Goal: Task Accomplishment & Management: Use online tool/utility

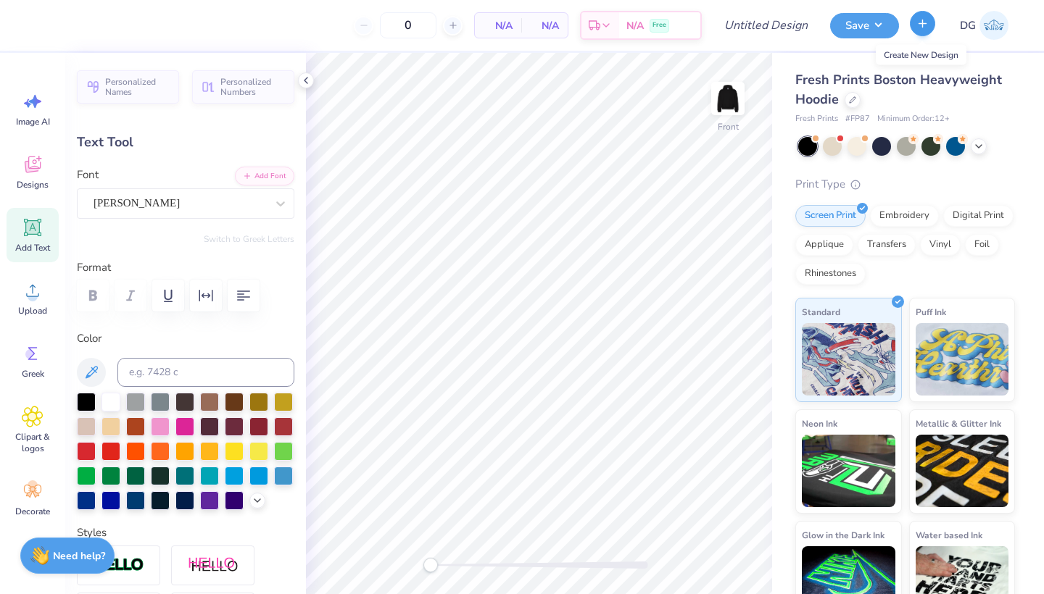
click at [913, 31] on button "button" at bounding box center [922, 23] width 25 height 25
click at [914, 32] on button "button" at bounding box center [922, 23] width 25 height 25
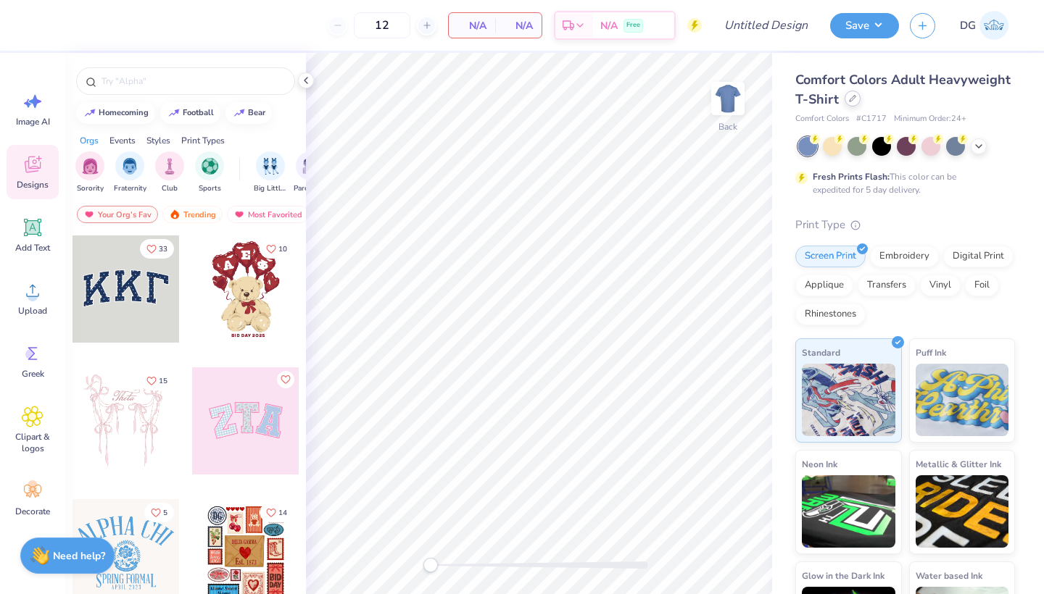
click at [852, 101] on icon at bounding box center [852, 98] width 7 height 7
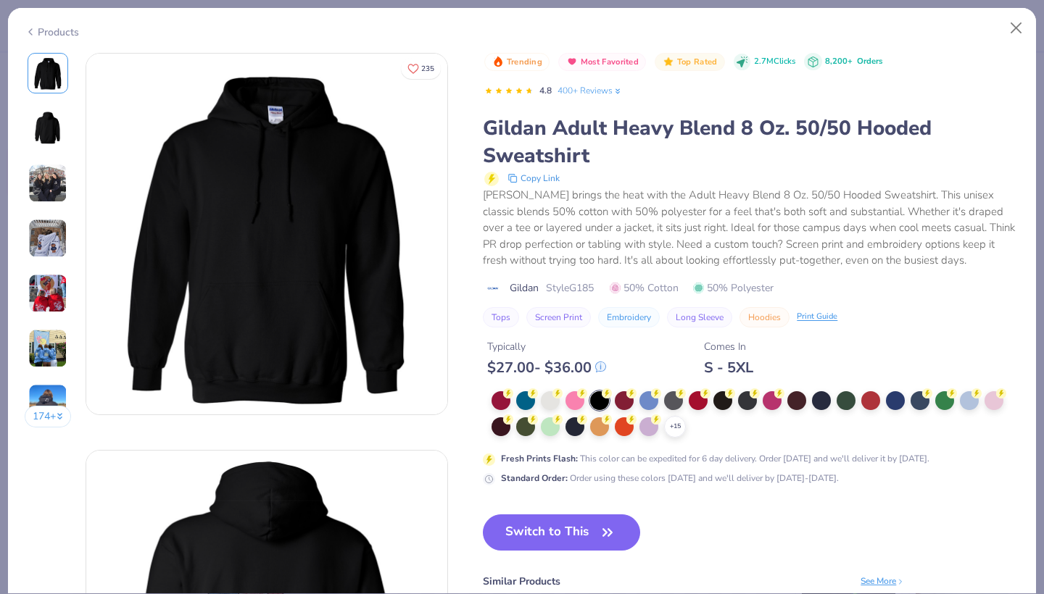
scroll to position [46, 0]
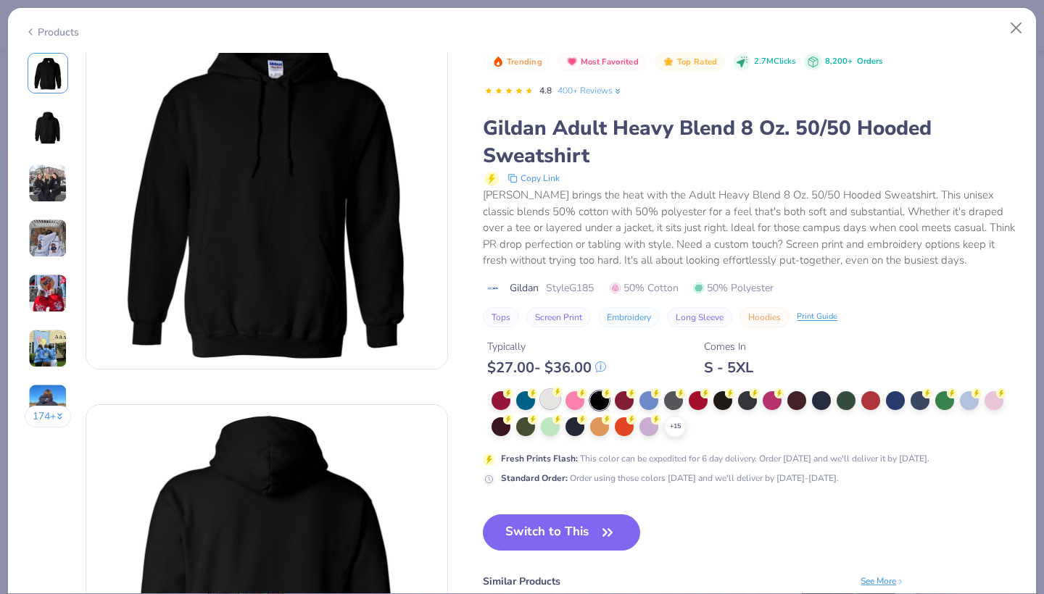
click at [555, 401] on div at bounding box center [550, 399] width 19 height 19
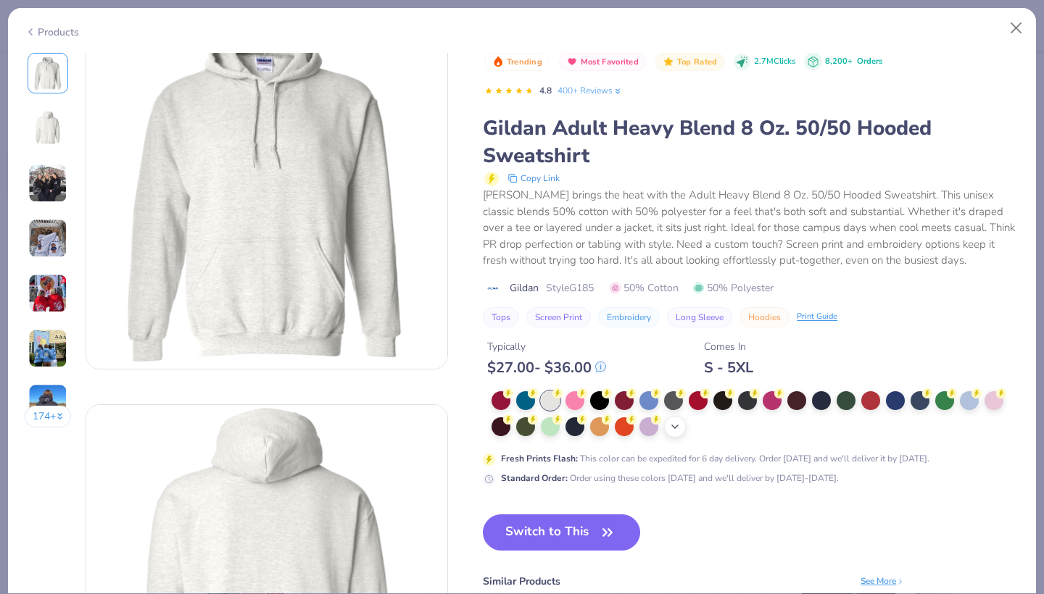
click at [674, 425] on polyline at bounding box center [675, 426] width 6 height 3
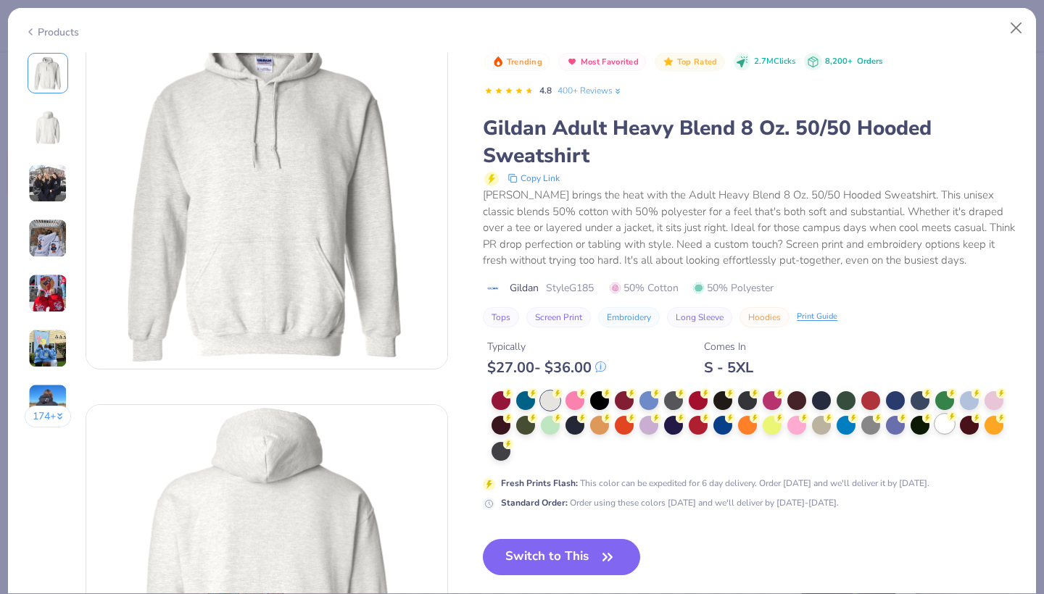
click at [939, 423] on div at bounding box center [944, 424] width 19 height 19
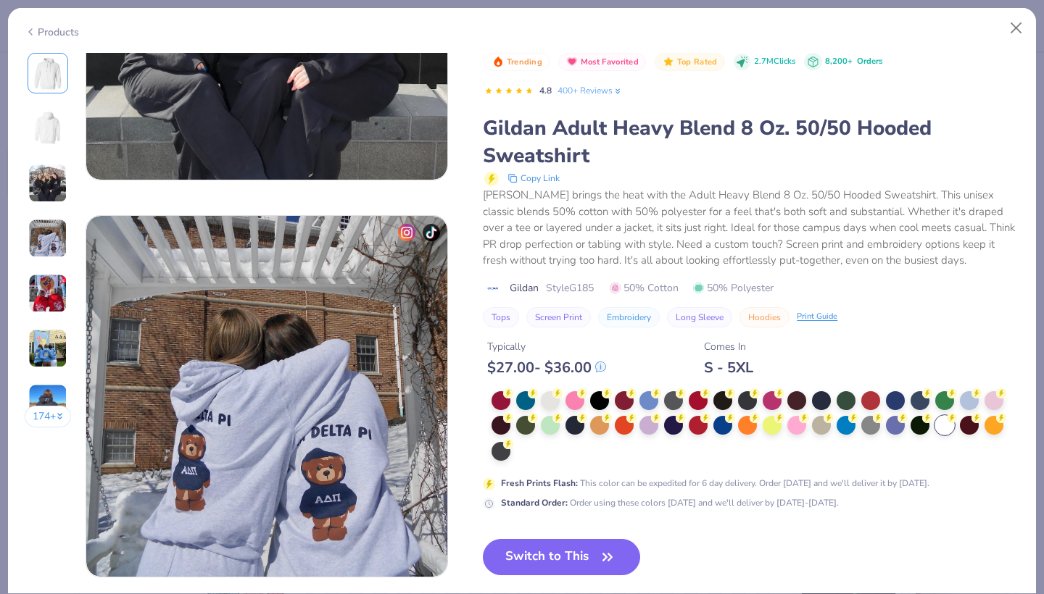
scroll to position [1041, 0]
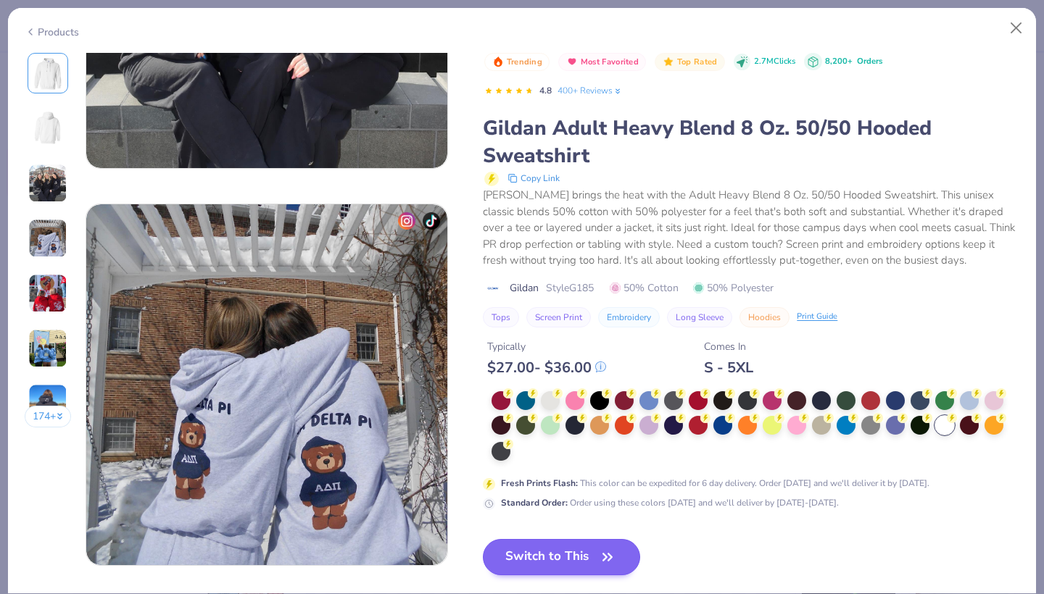
click at [579, 554] on button "Switch to This" at bounding box center [561, 557] width 157 height 36
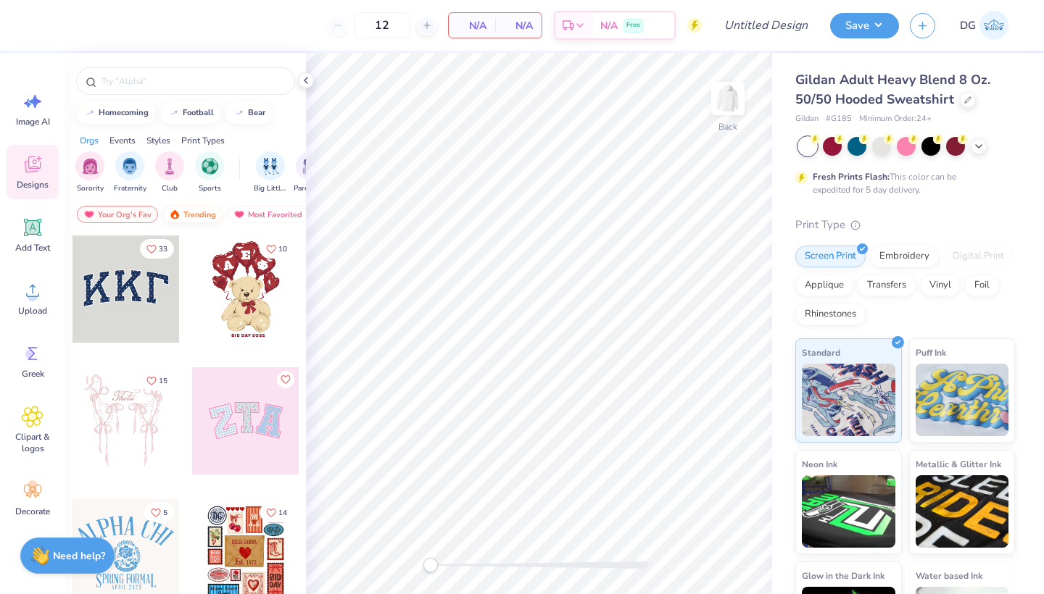
click at [203, 215] on div "Trending" at bounding box center [192, 214] width 60 height 17
click at [247, 216] on div "Most Favorited" at bounding box center [268, 214] width 82 height 17
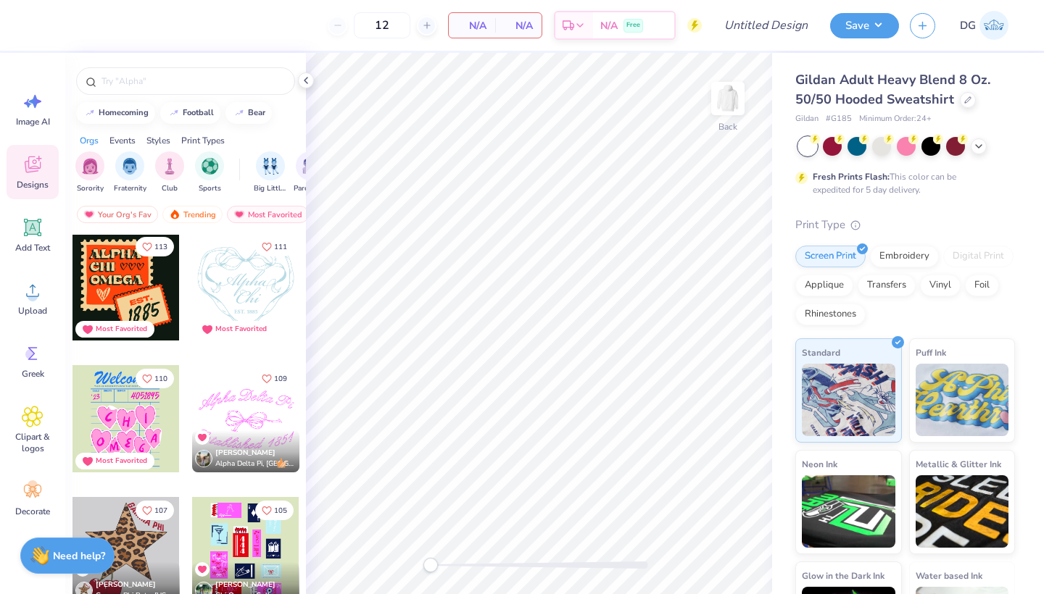
scroll to position [1322, 0]
click at [139, 170] on div "filter for Fraternity" at bounding box center [129, 164] width 29 height 29
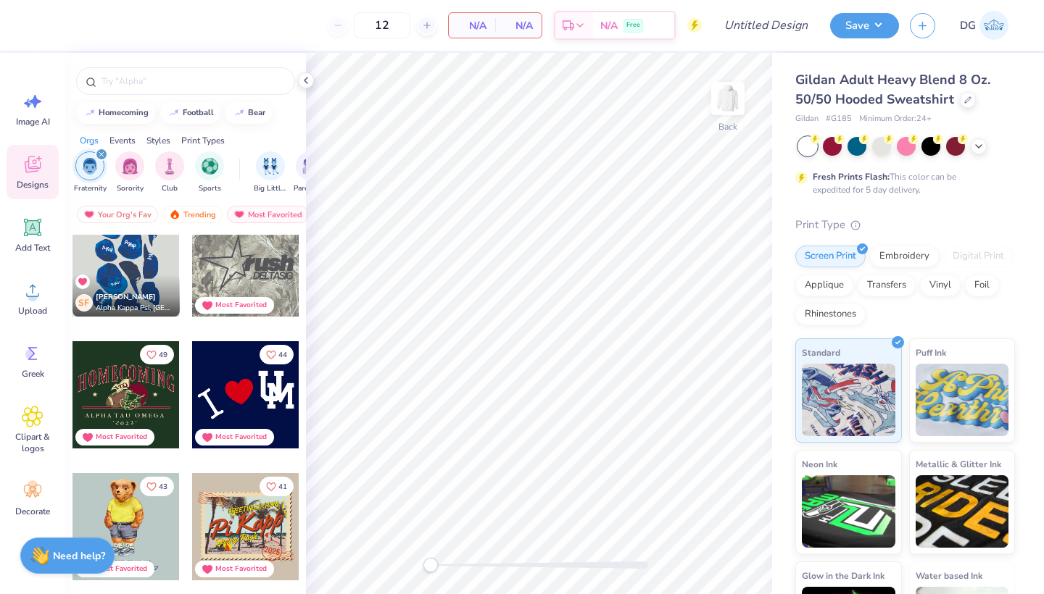
scroll to position [13, 0]
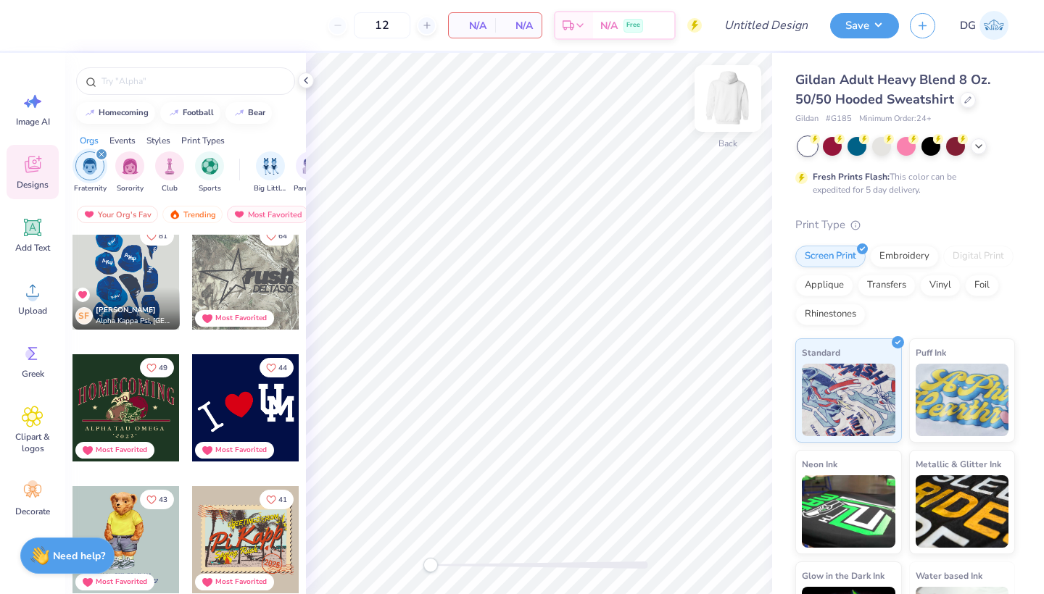
click at [720, 115] on img at bounding box center [728, 99] width 58 height 58
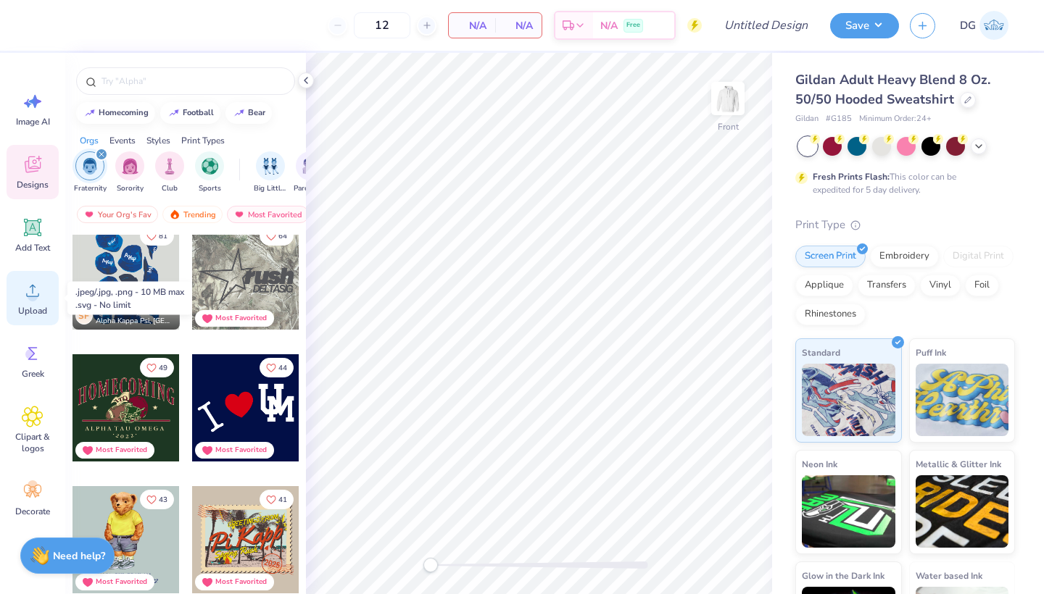
click at [41, 287] on icon at bounding box center [33, 291] width 22 height 22
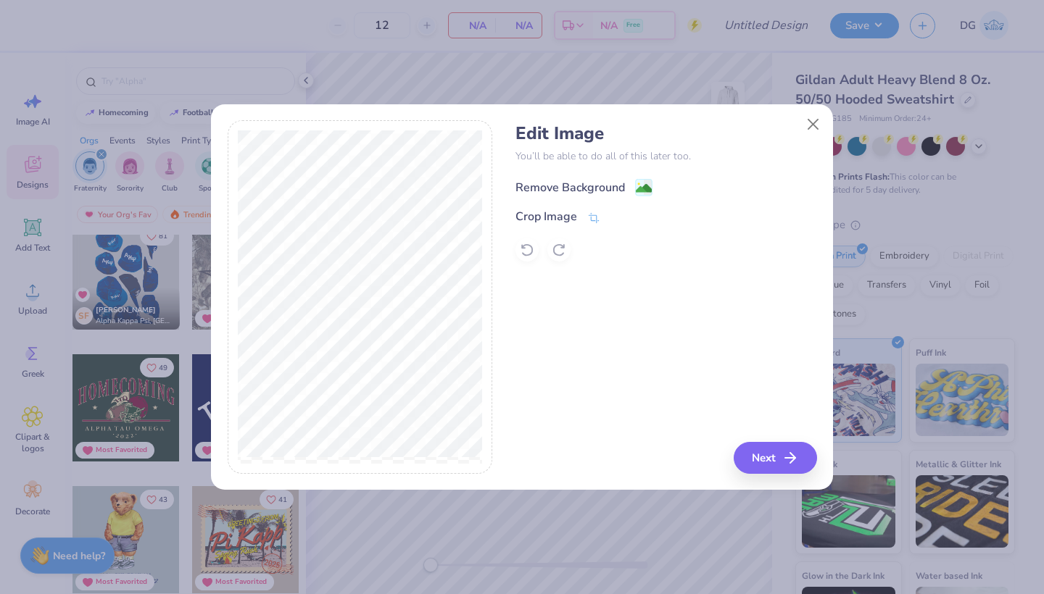
click at [583, 185] on div "Remove Background" at bounding box center [569, 187] width 109 height 17
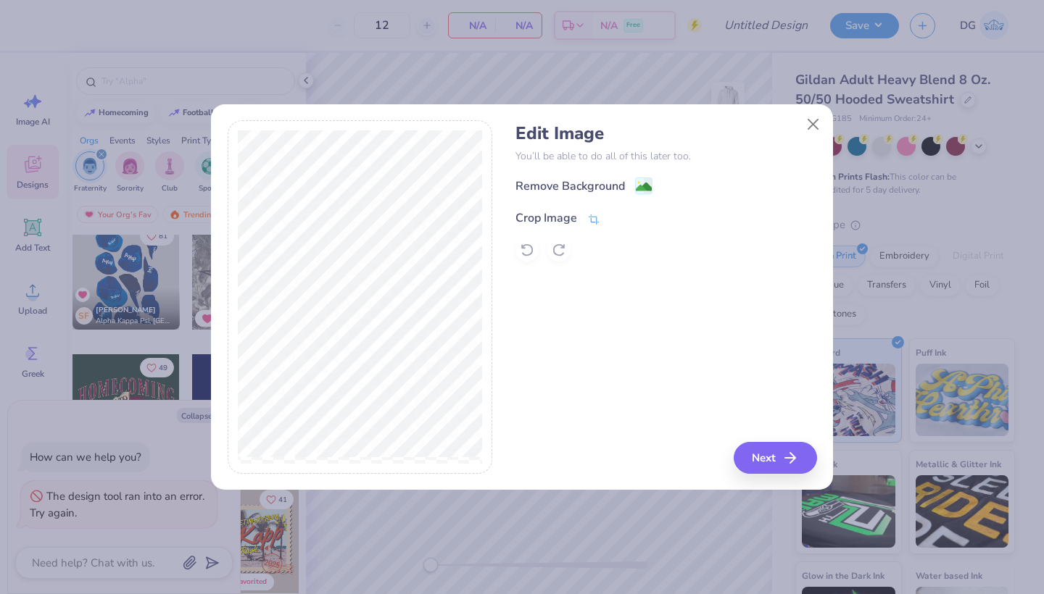
click at [575, 220] on div "Crop Image" at bounding box center [546, 217] width 62 height 17
click at [623, 215] on button at bounding box center [617, 216] width 15 height 15
click at [644, 185] on image at bounding box center [644, 188] width 16 height 16
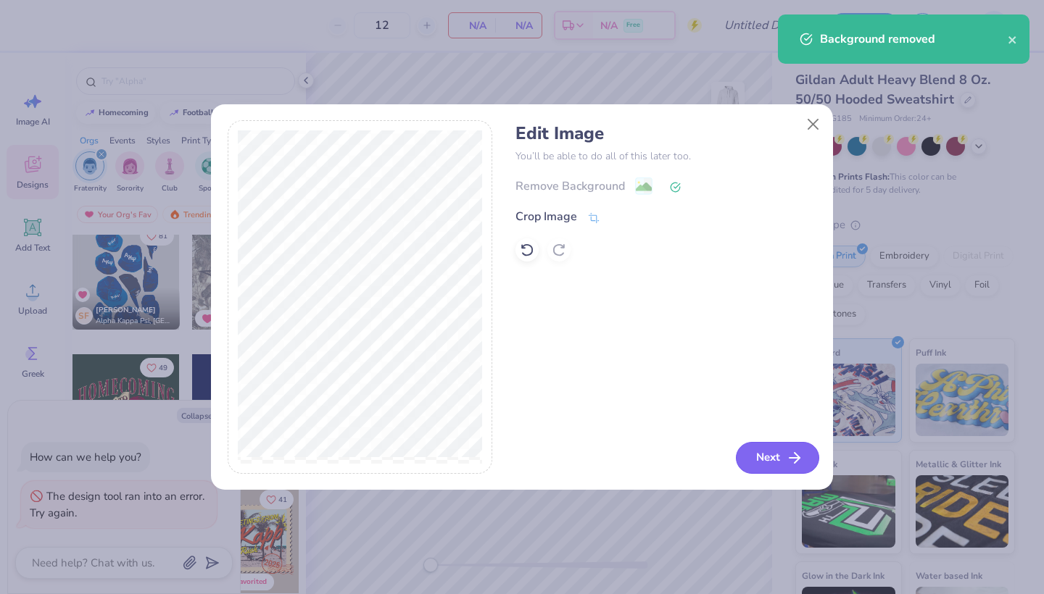
click at [773, 455] on button "Next" at bounding box center [777, 458] width 83 height 32
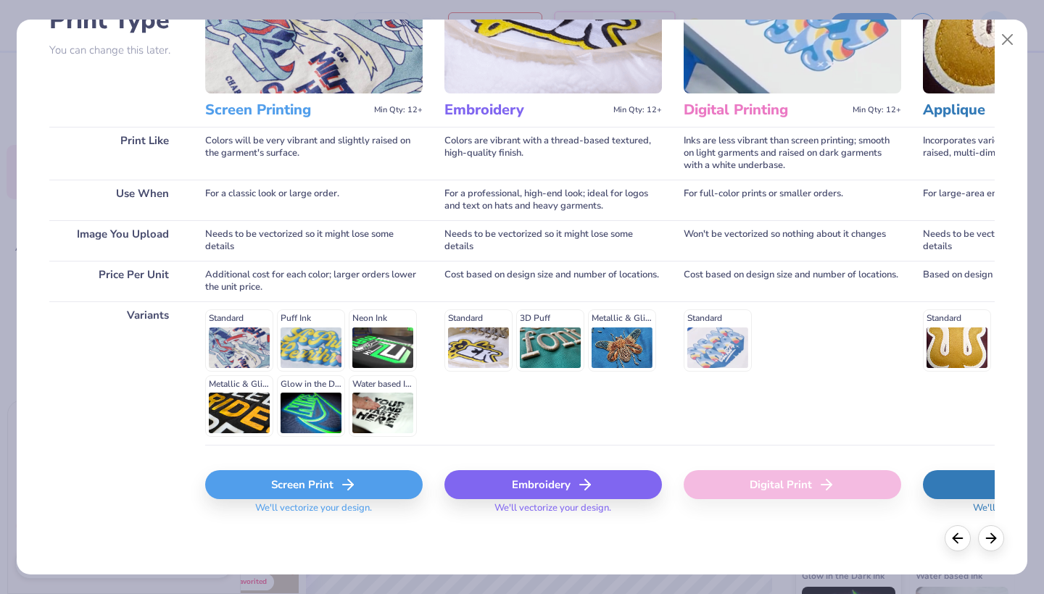
scroll to position [128, 0]
click at [326, 481] on div "Screen Print" at bounding box center [313, 485] width 217 height 29
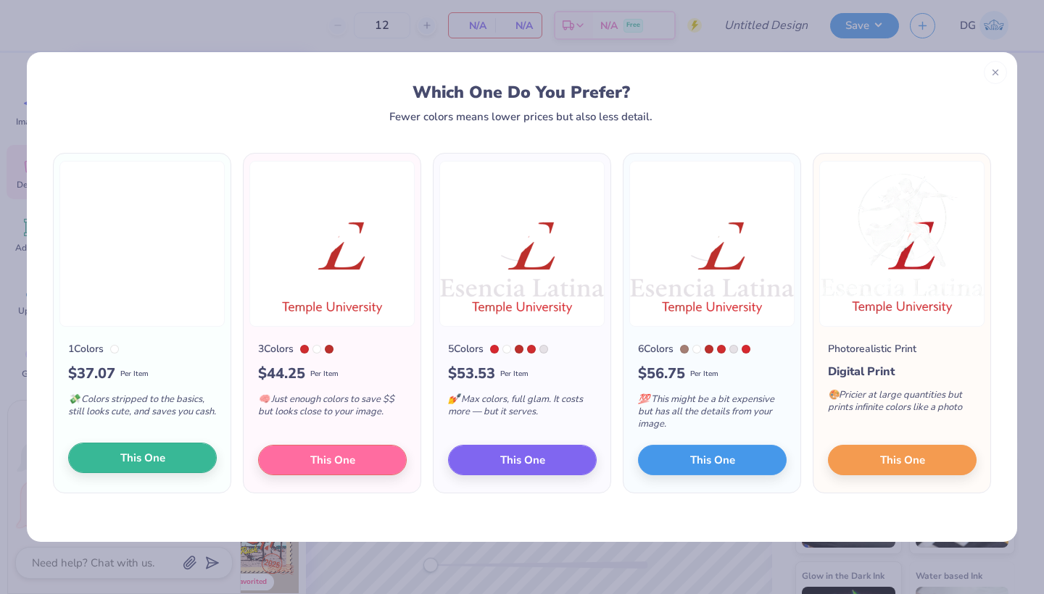
click at [169, 454] on button "This One" at bounding box center [142, 458] width 149 height 30
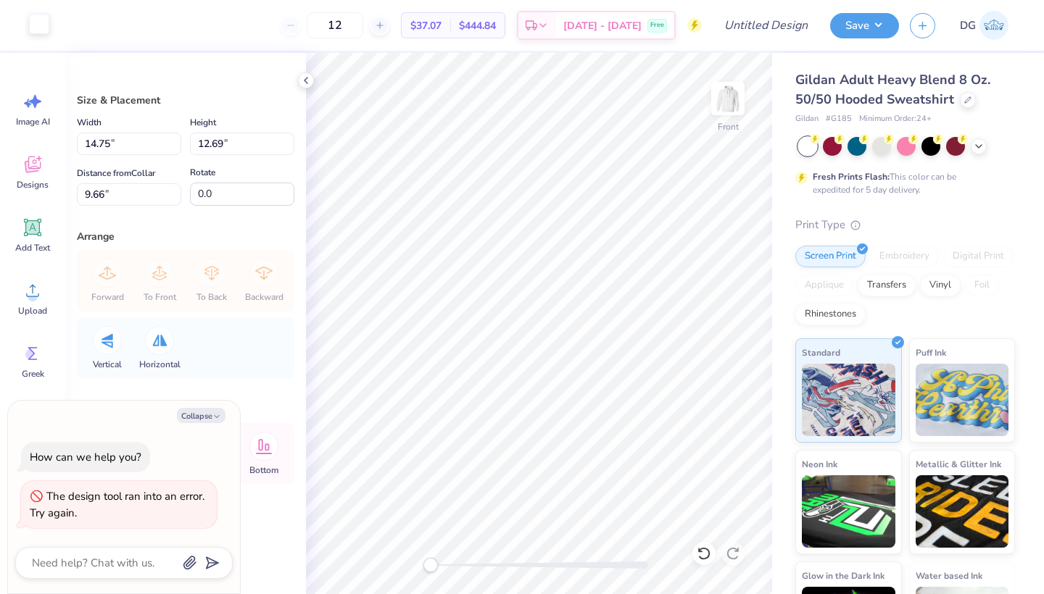
click at [39, 25] on div at bounding box center [39, 24] width 20 height 20
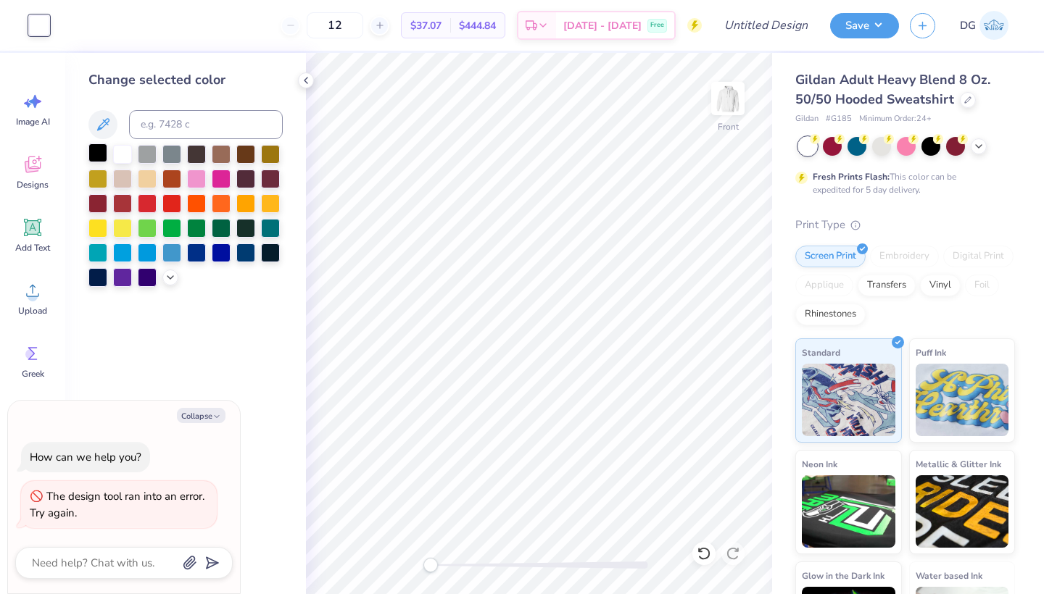
click at [103, 153] on div at bounding box center [97, 152] width 19 height 19
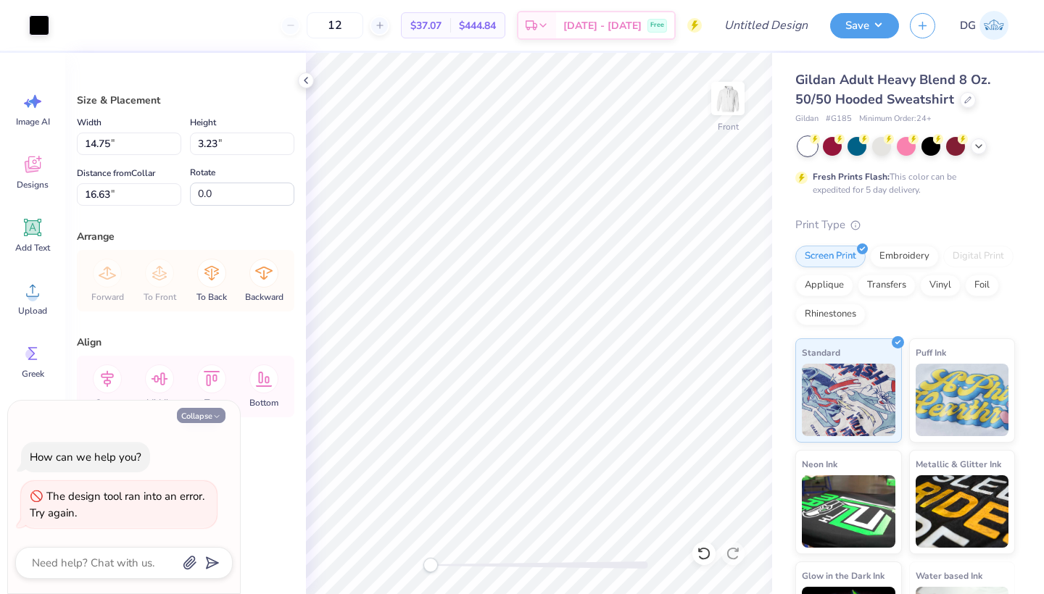
click at [197, 417] on button "Collapse" at bounding box center [201, 415] width 49 height 15
type textarea "x"
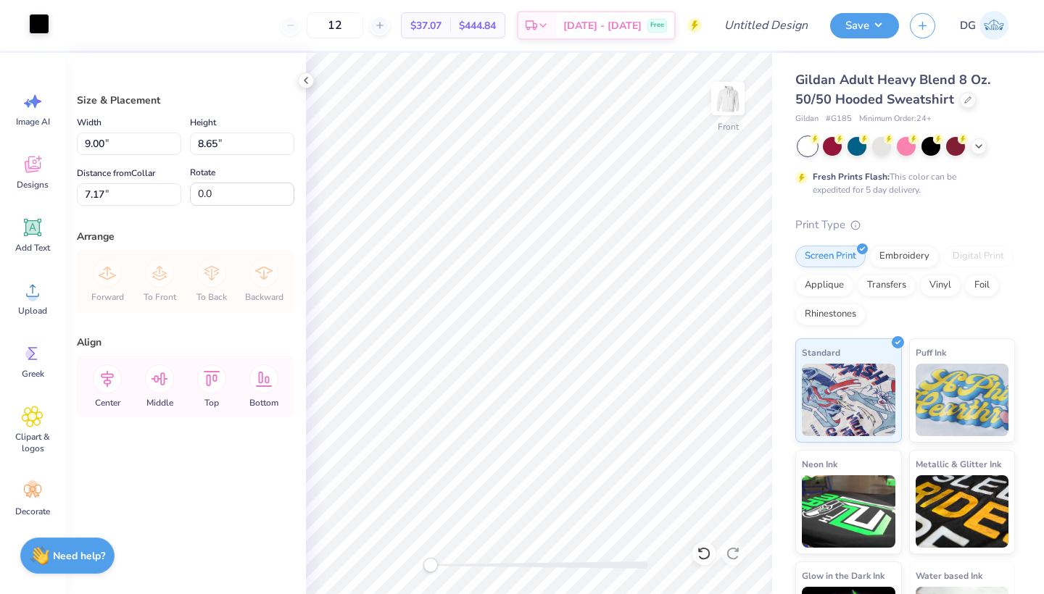
click at [29, 21] on div at bounding box center [39, 24] width 20 height 20
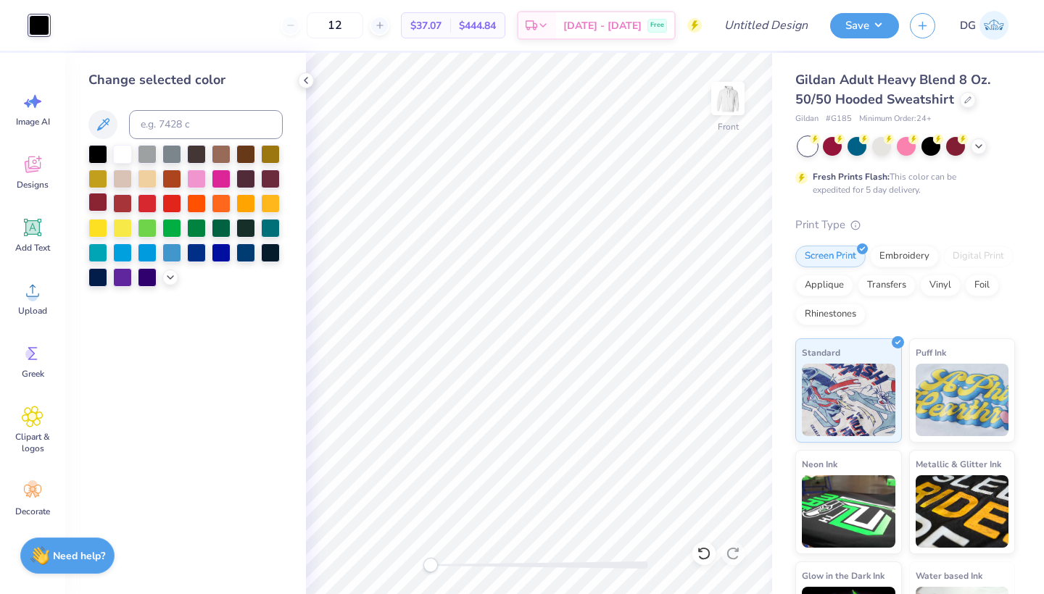
click at [100, 204] on div at bounding box center [97, 202] width 19 height 19
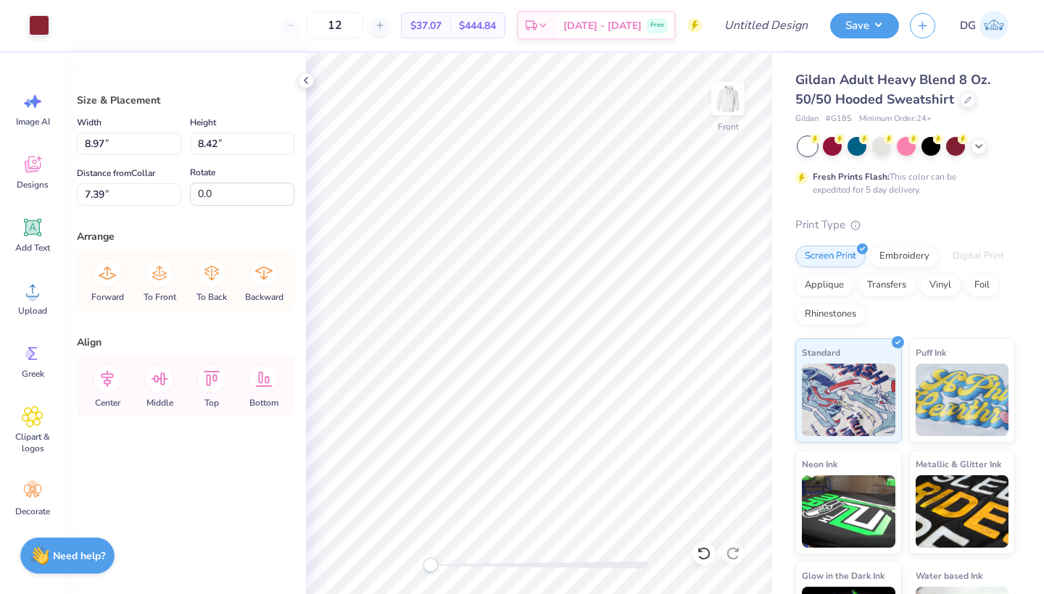
type input "9.90"
type input "9.29"
type input "6.52"
click at [702, 553] on icon at bounding box center [703, 553] width 14 height 14
type input "8.97"
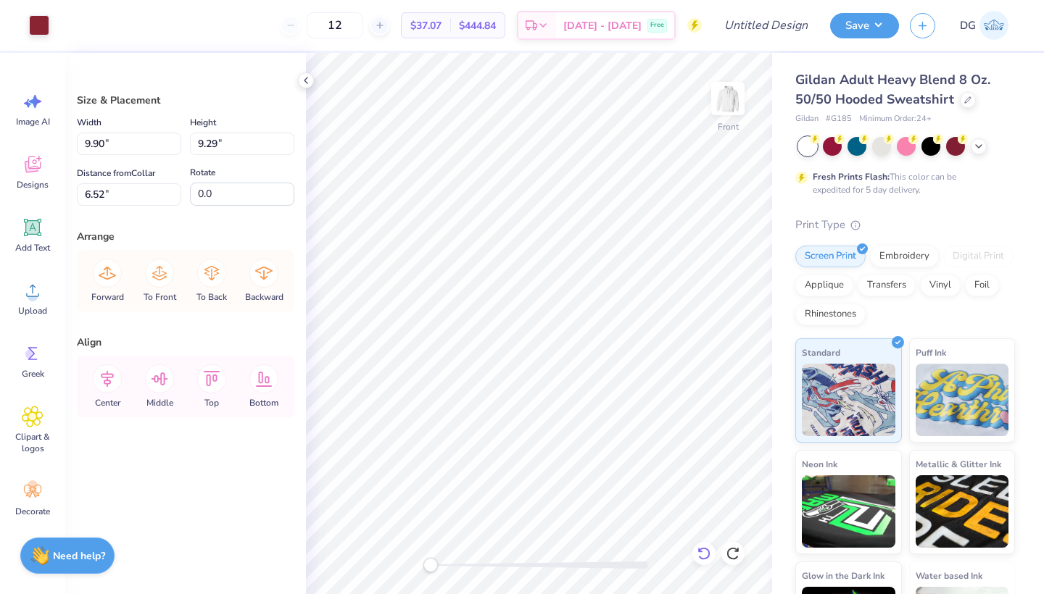
type input "8.42"
type input "7.39"
type input "6.49"
type input "10.96"
type input "10.53"
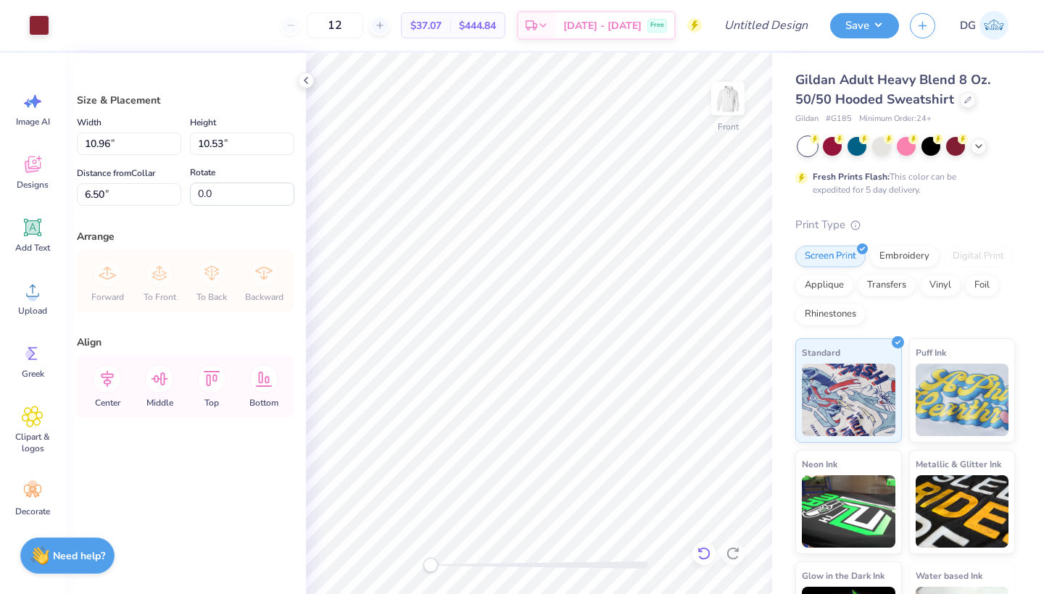
type input "6.59"
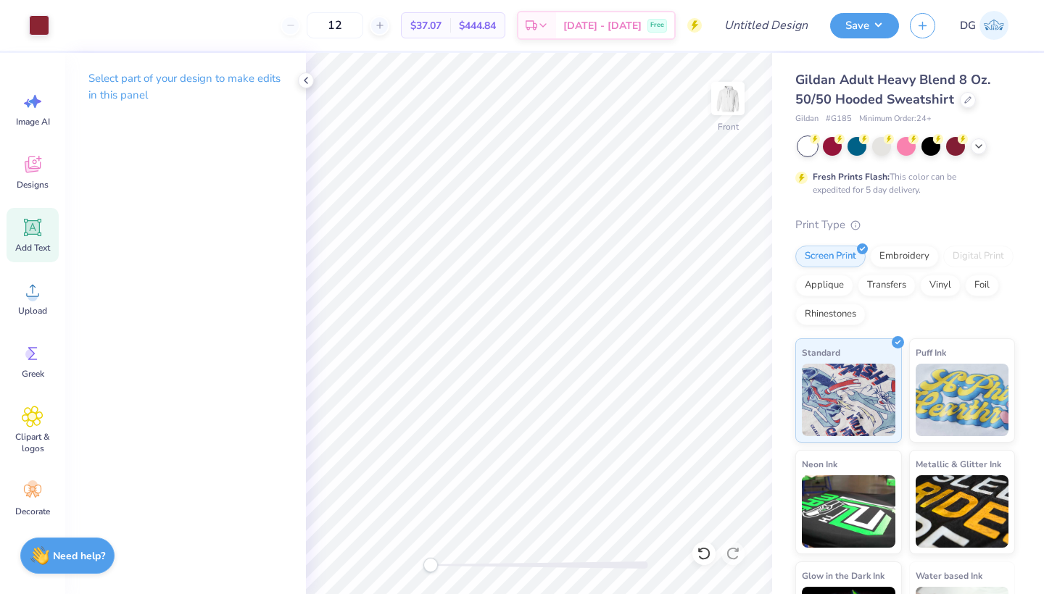
click at [36, 232] on icon at bounding box center [33, 228] width 14 height 14
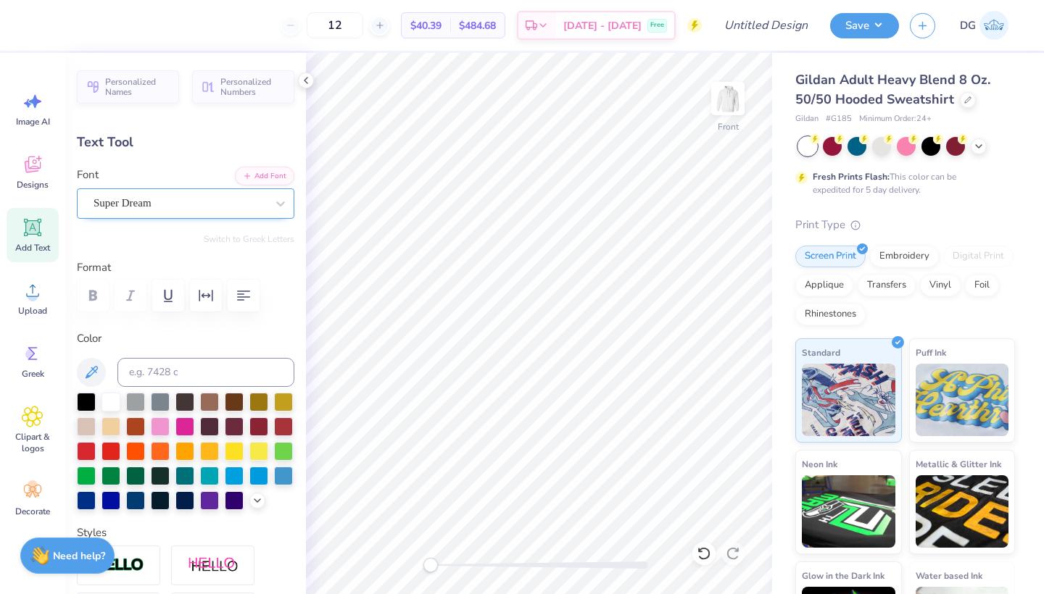
click at [199, 209] on div "Super Dream" at bounding box center [179, 203] width 175 height 22
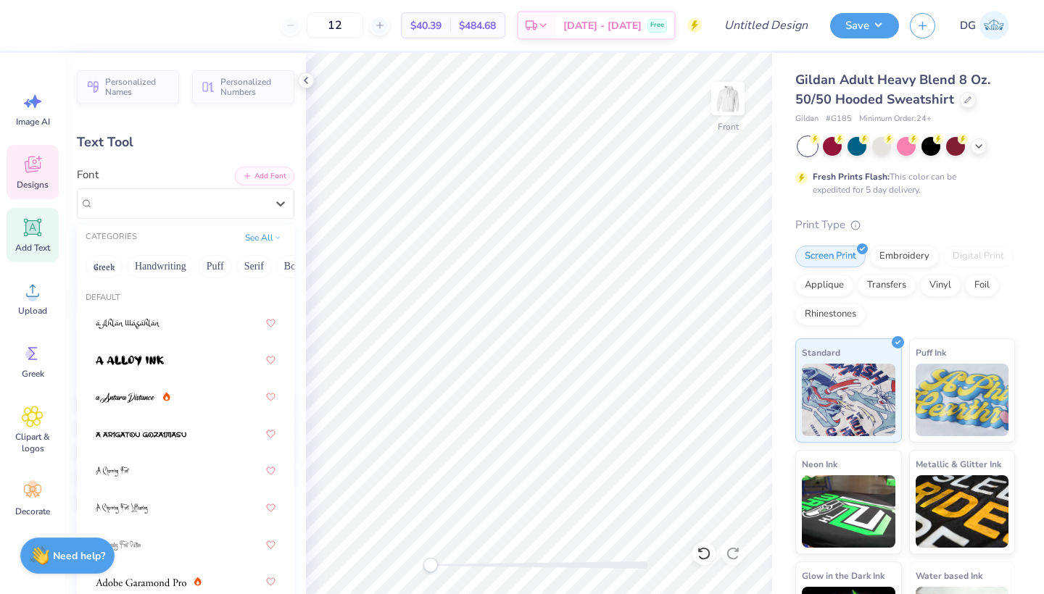
click at [22, 184] on span "Designs" at bounding box center [33, 185] width 32 height 12
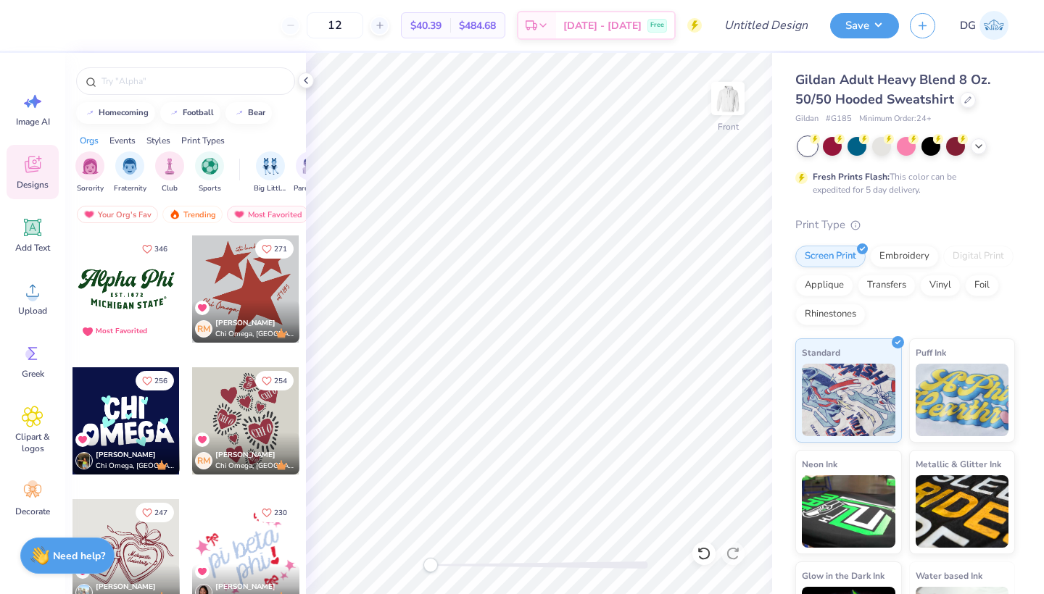
click at [140, 310] on div at bounding box center [125, 289] width 107 height 107
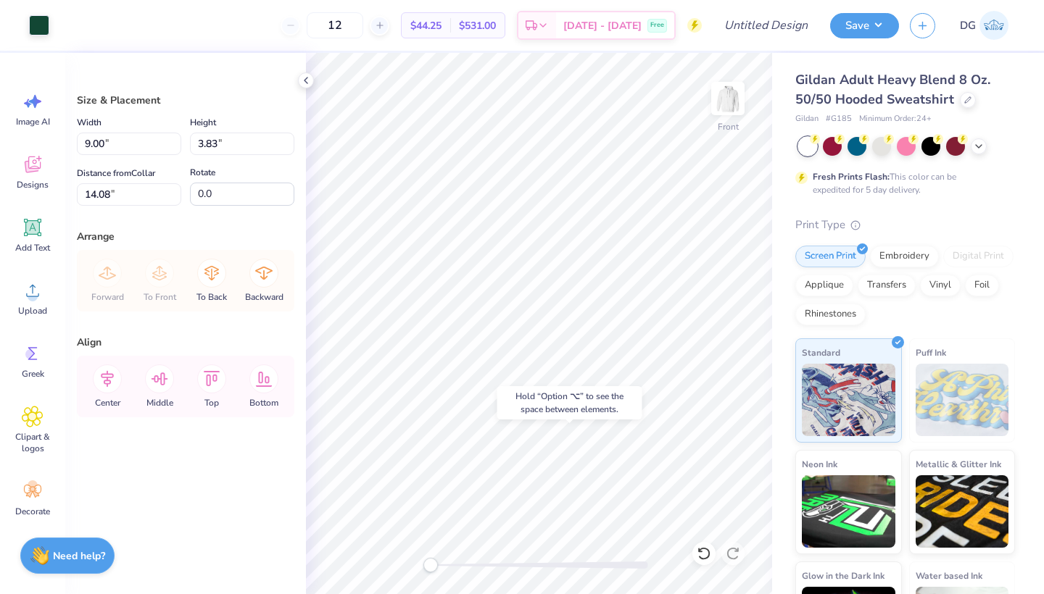
click at [547, 389] on div "Hold “Option ⌥” to see the space between elements." at bounding box center [569, 402] width 145 height 33
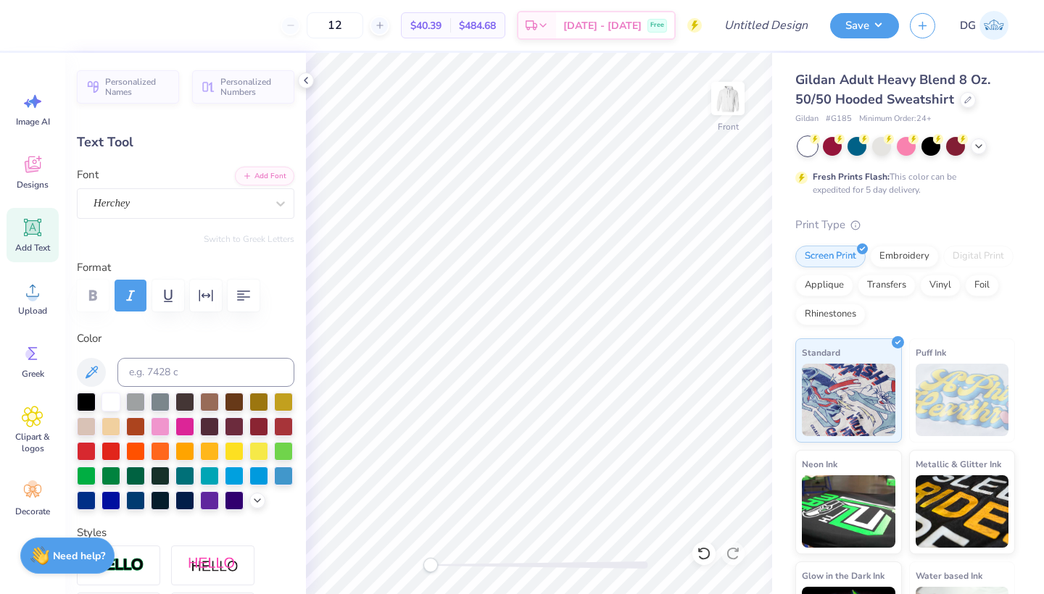
scroll to position [0, 3]
type textarea "Esencia Latina"
type input "11.92"
type input "2.27"
type input "19.32"
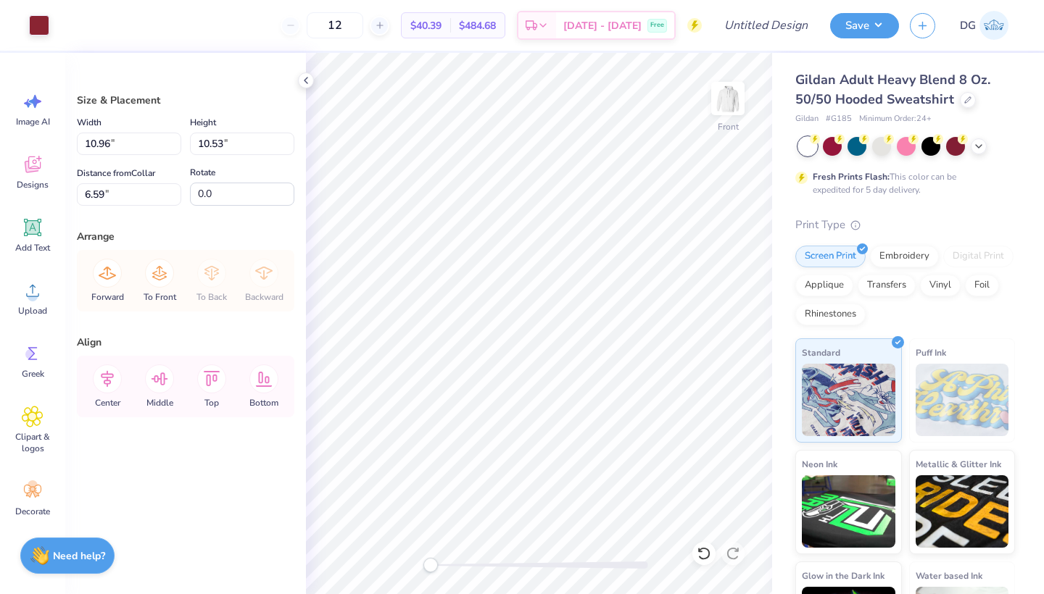
type input "8.79"
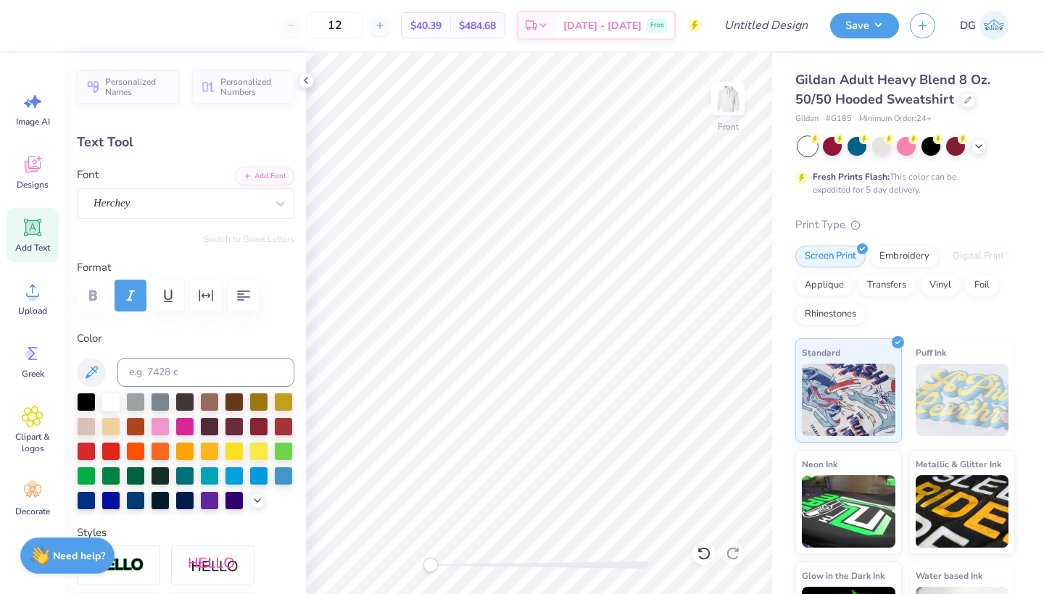
type input "3.07"
type input "0.38"
type input "21.79"
type textarea "E S T . 2003"
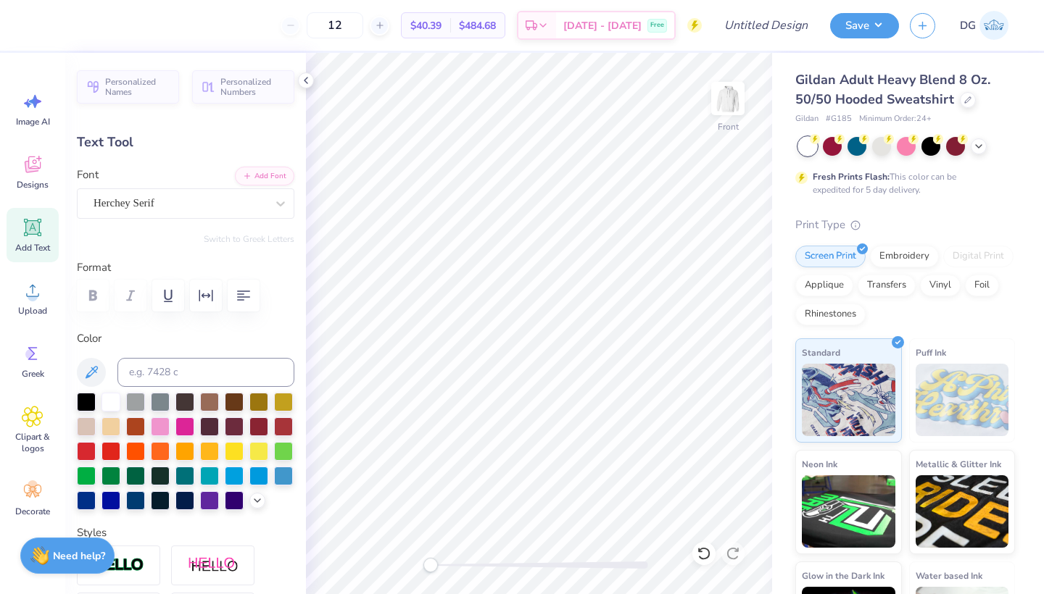
scroll to position [0, 3]
type input "6.88"
type input "1.02"
type input "22.31"
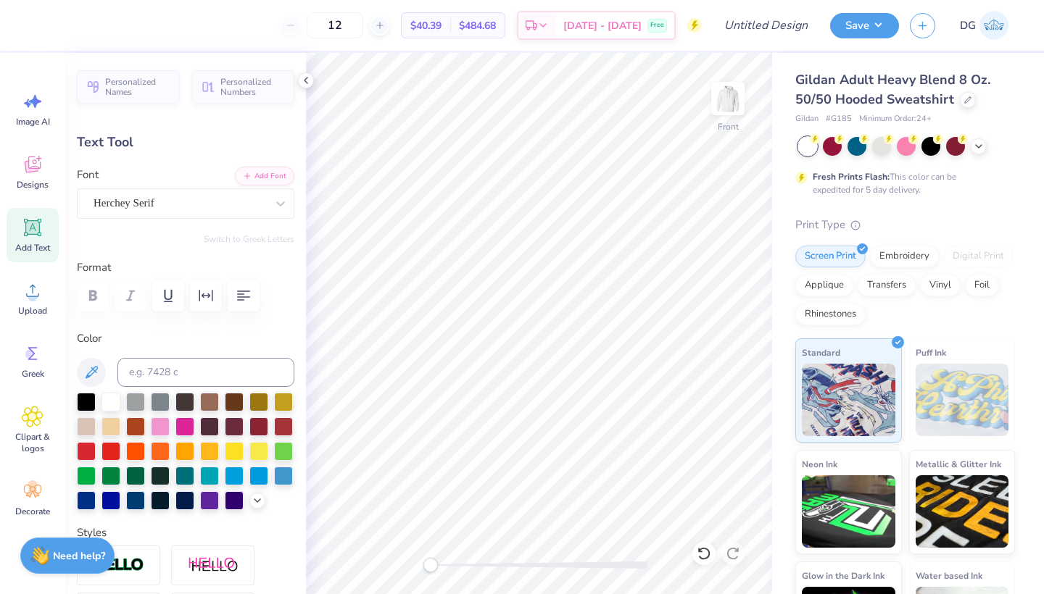
type textarea "M"
type textarea "Temple university"
type input "8.43"
type input "1.10"
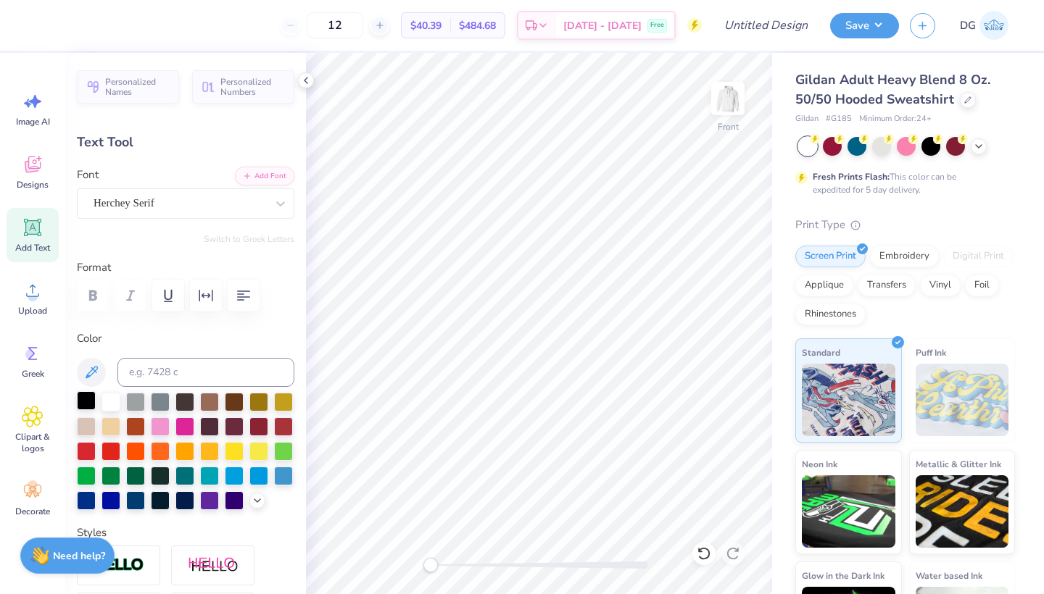
click at [89, 395] on div at bounding box center [86, 400] width 19 height 19
type input "19.92"
click at [259, 427] on div at bounding box center [258, 425] width 19 height 19
type input "2.80"
type input "0.36"
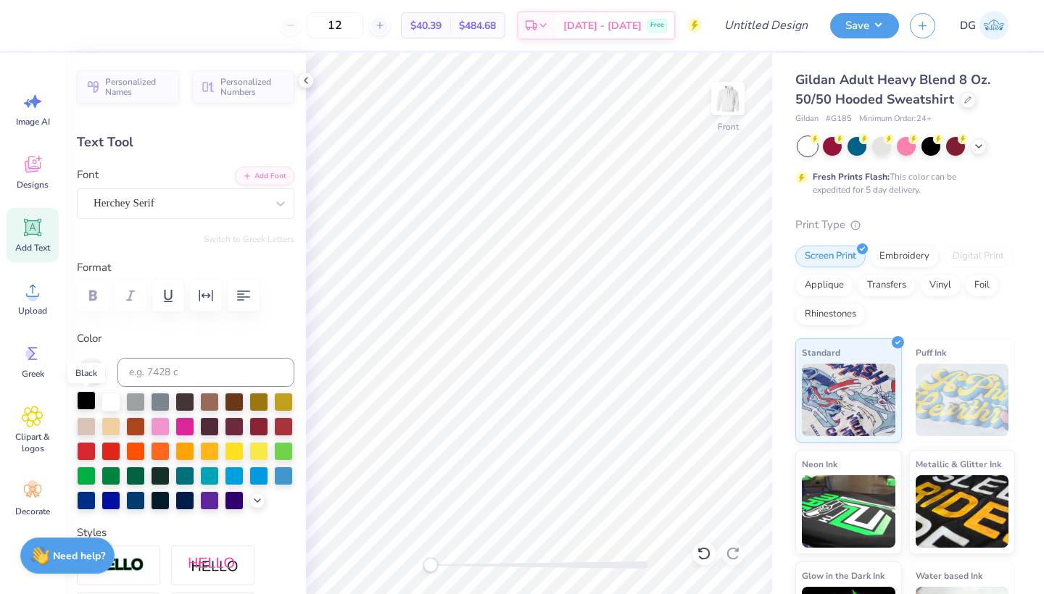
click at [83, 400] on div at bounding box center [86, 400] width 19 height 19
type input "8.43"
type input "1.10"
type input "20.78"
type input "11.92"
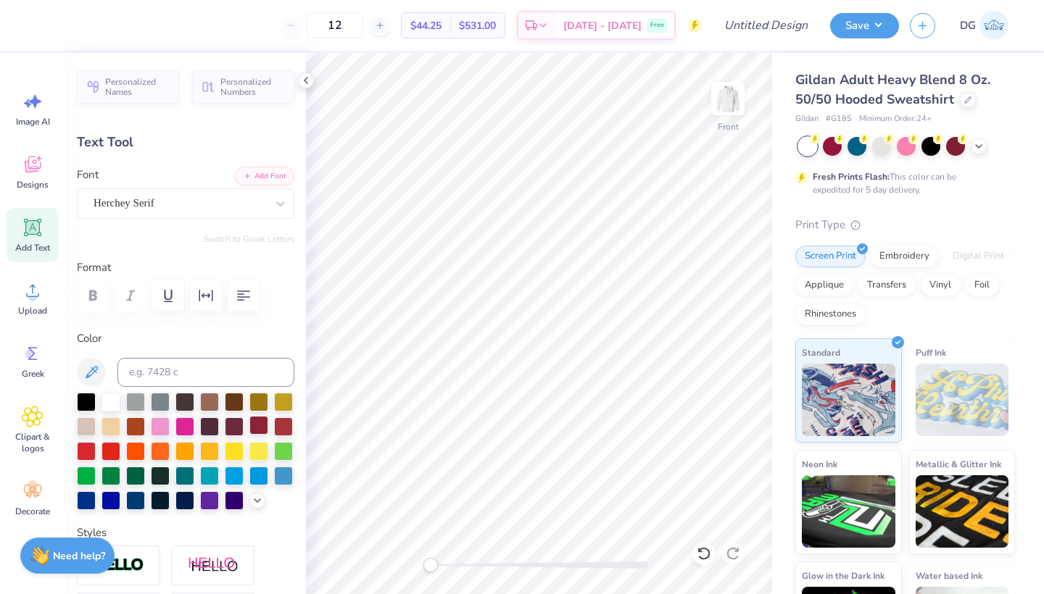
type input "2.27"
type input "6.51"
click at [92, 402] on div at bounding box center [86, 400] width 19 height 19
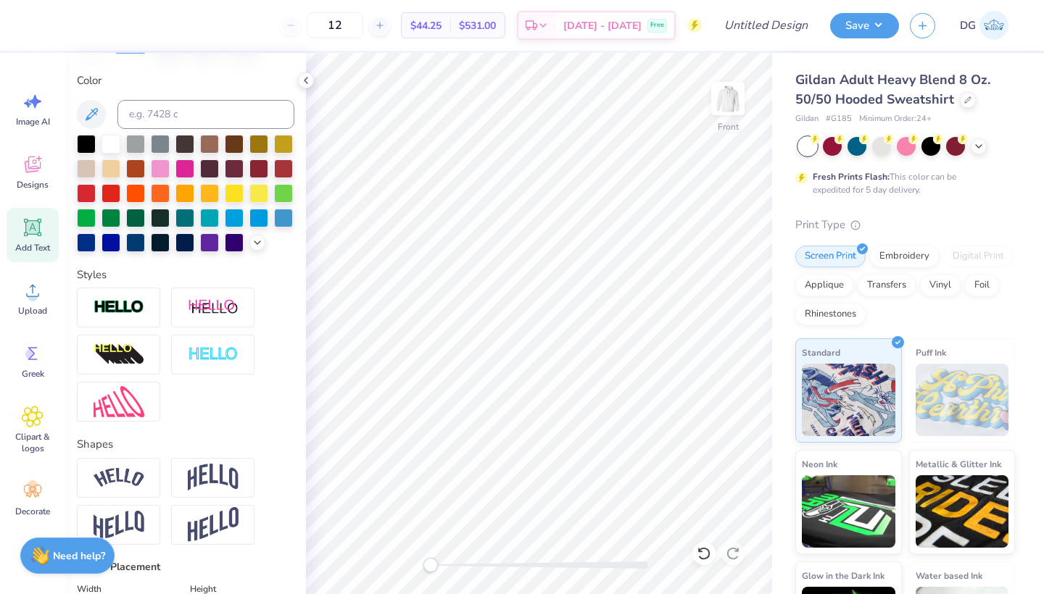
scroll to position [259, 0]
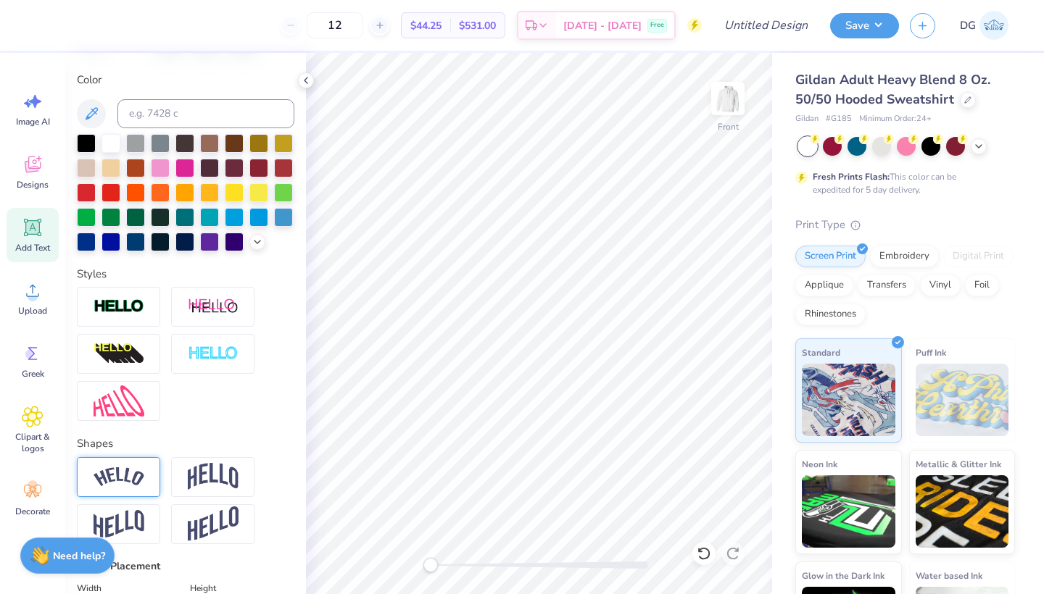
click at [143, 486] on img at bounding box center [118, 477] width 51 height 20
type input "0.39"
drag, startPoint x: 195, startPoint y: 568, endPoint x: 185, endPoint y: 568, distance: 10.1
click at [185, 569] on div "Accessibility label" at bounding box center [185, 566] width 14 height 14
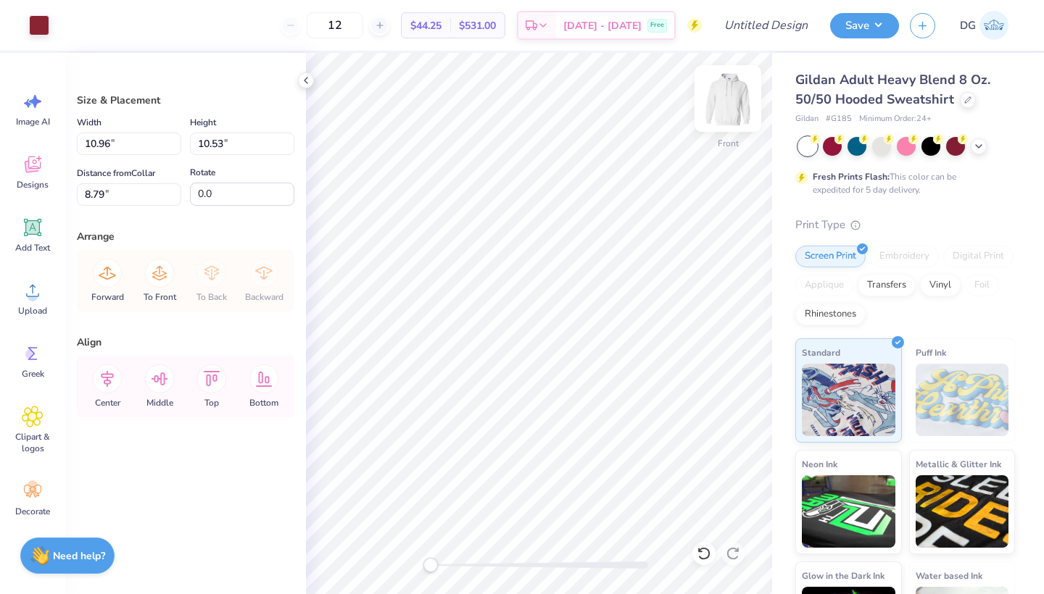
click at [738, 112] on img at bounding box center [728, 99] width 58 height 58
type input "3.12"
type input "3.00"
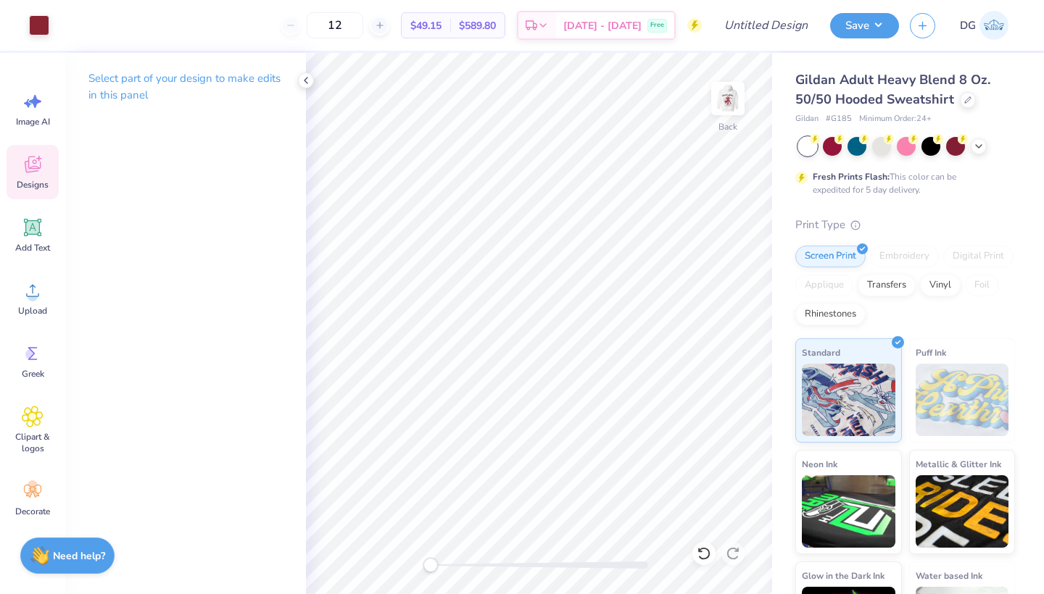
click at [37, 182] on span "Designs" at bounding box center [33, 185] width 32 height 12
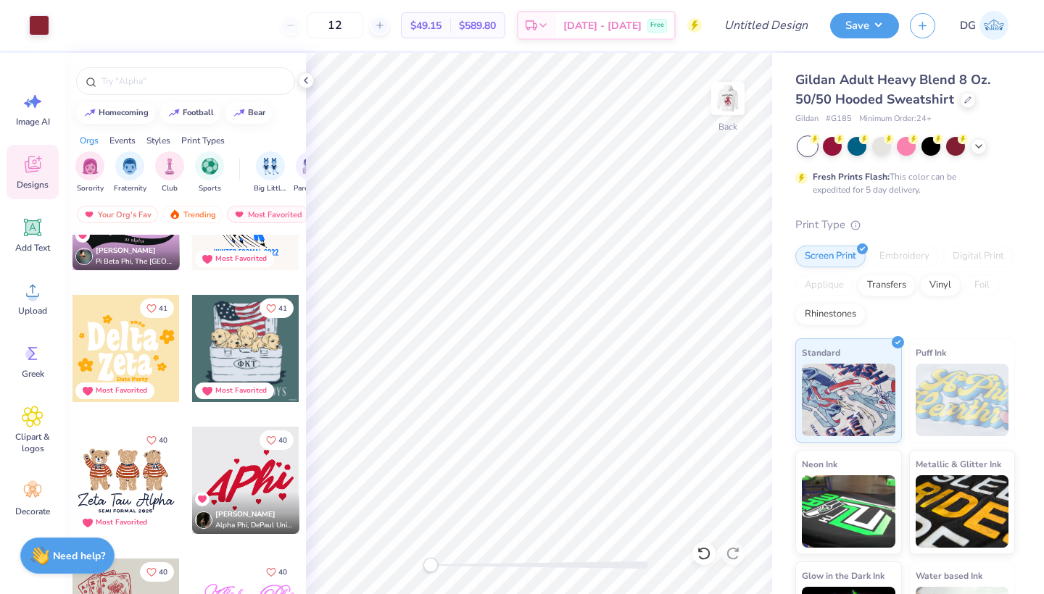
scroll to position [8289, 0]
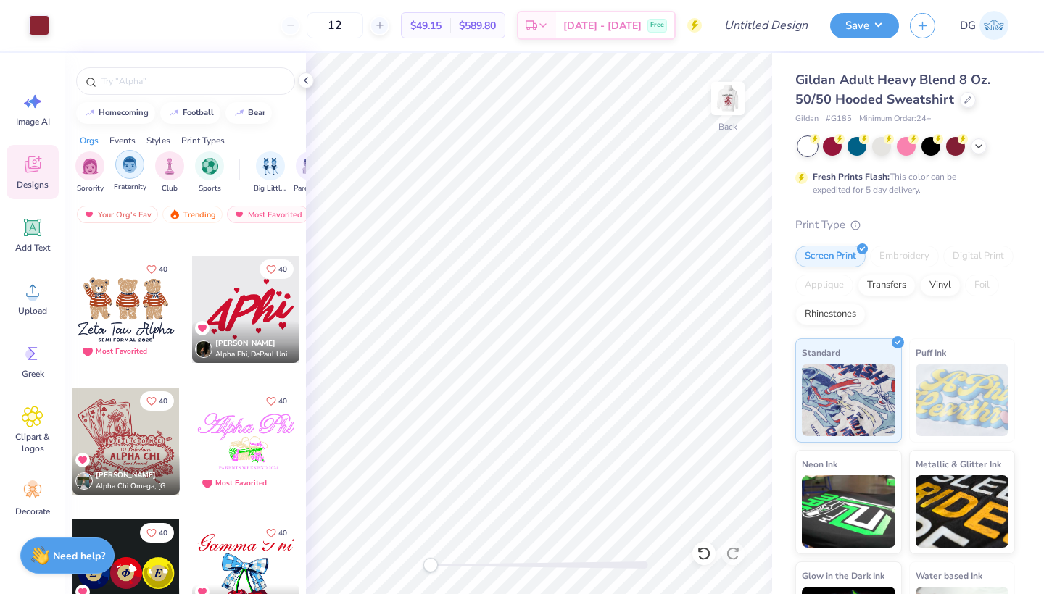
click at [134, 161] on img "filter for Fraternity" at bounding box center [130, 165] width 16 height 17
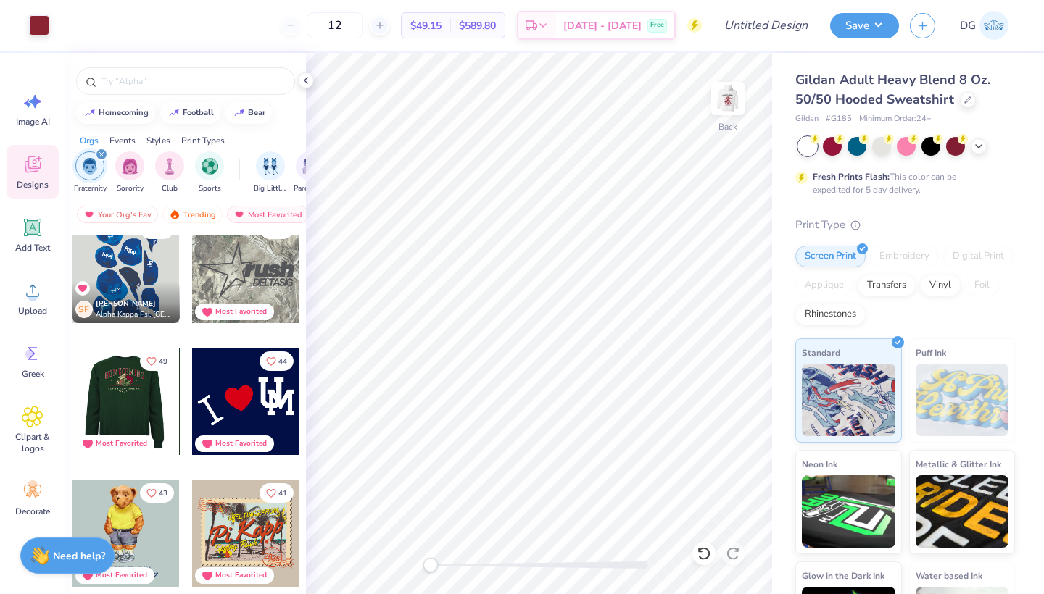
scroll to position [9, 0]
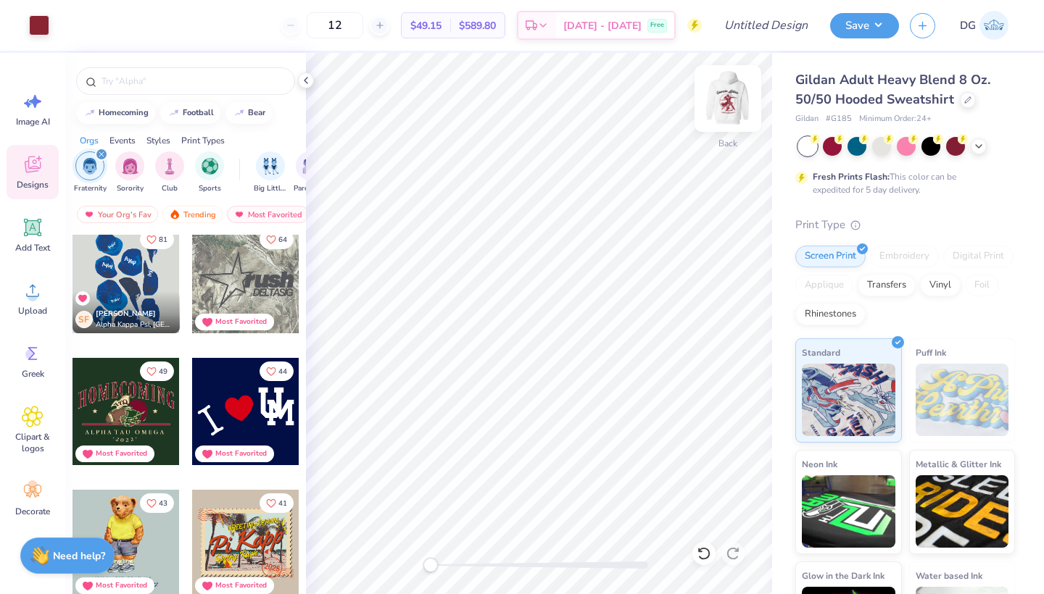
click at [728, 82] on img at bounding box center [728, 99] width 58 height 58
click at [731, 94] on img at bounding box center [728, 99] width 58 height 58
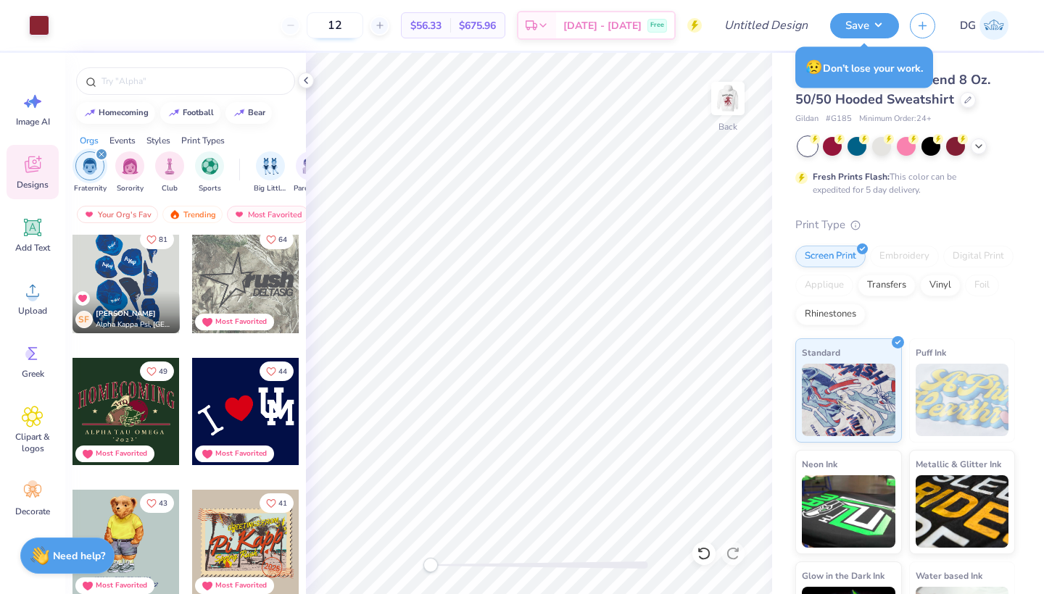
click at [363, 31] on input "12" at bounding box center [335, 25] width 57 height 26
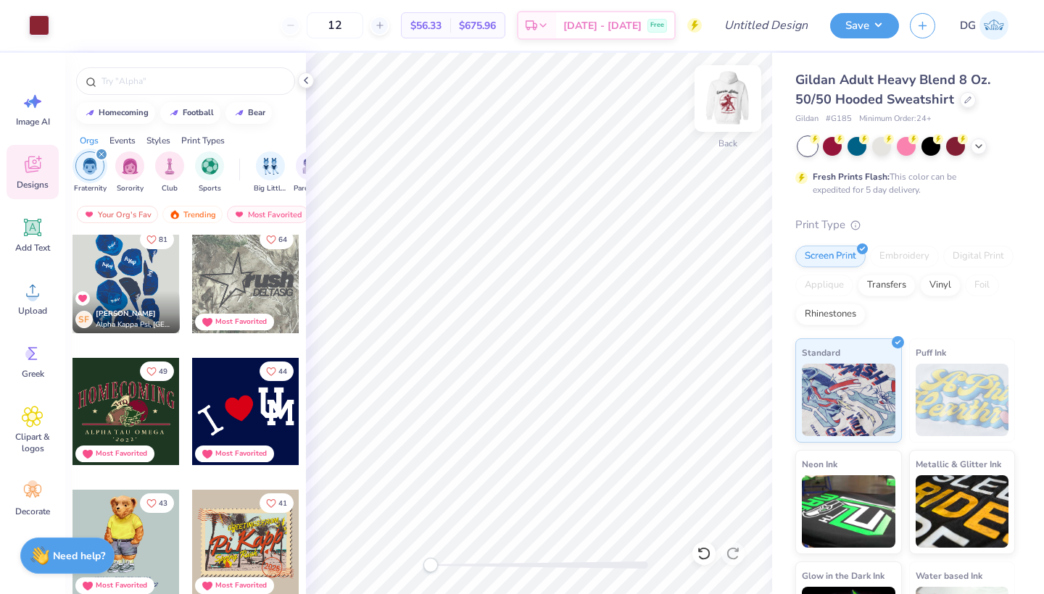
click at [729, 96] on img at bounding box center [728, 99] width 58 height 58
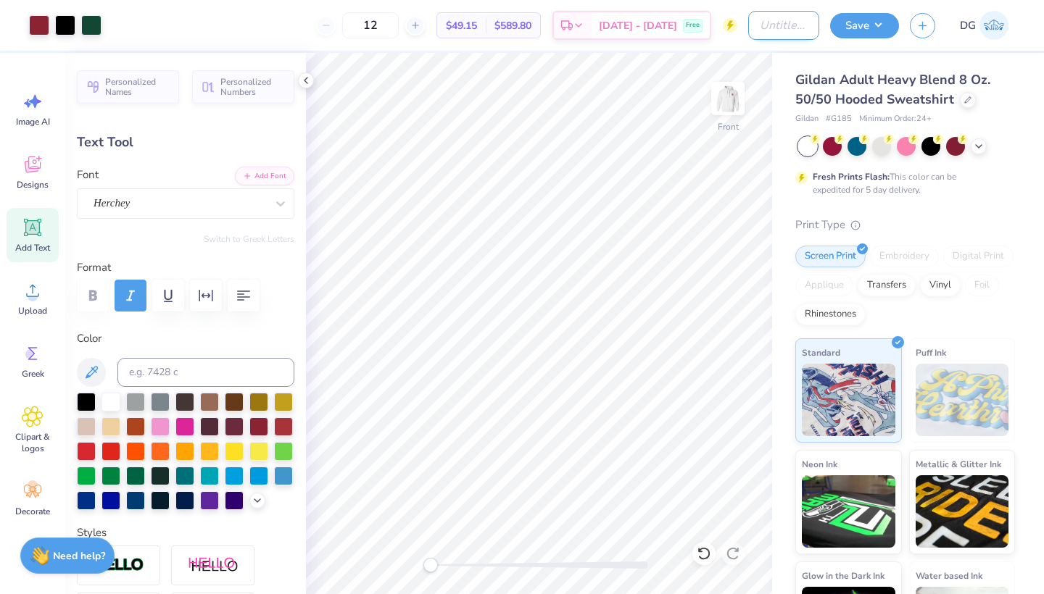
click at [794, 24] on input "Design Title" at bounding box center [783, 25] width 71 height 29
type input "EL PT 4"
click at [882, 25] on button "Save" at bounding box center [864, 23] width 69 height 25
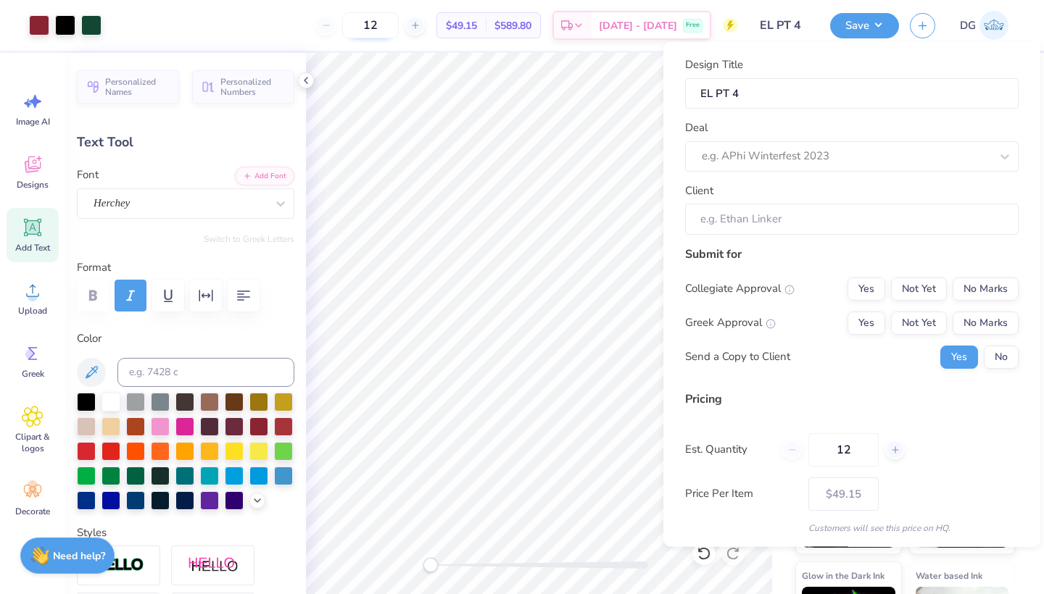
click at [399, 27] on input "12" at bounding box center [370, 25] width 57 height 26
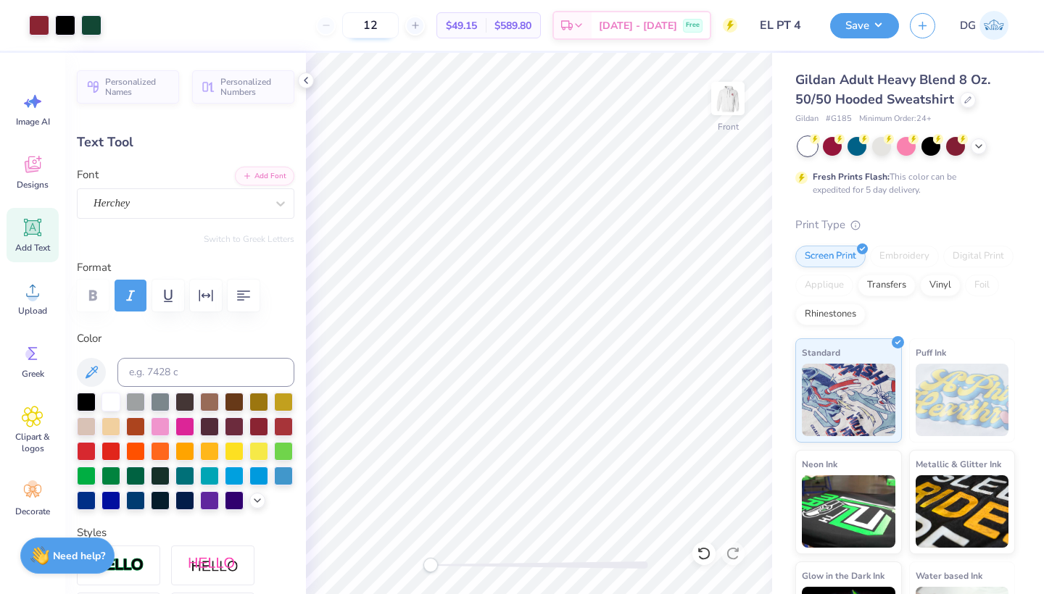
type input "1"
type input "2"
type input "3"
type input "1"
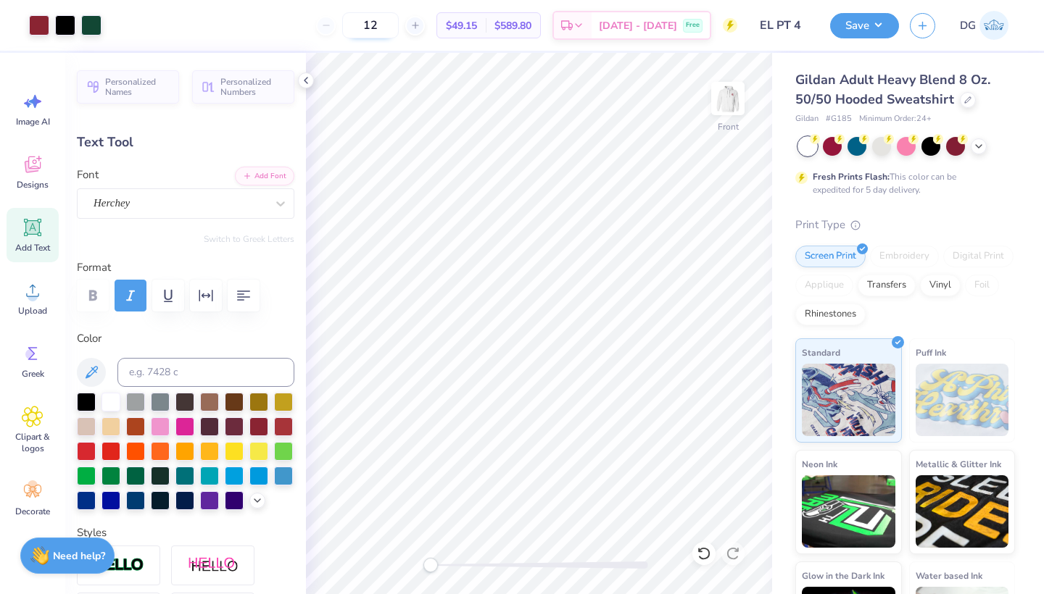
type input "1"
type input "24"
